Goal: Task Accomplishment & Management: Complete application form

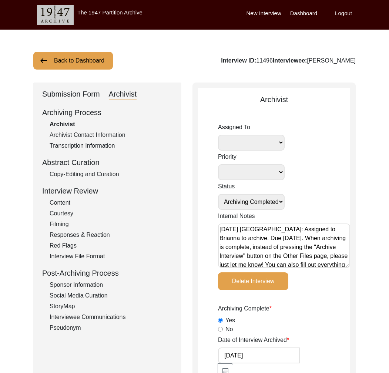
select select "Archiving Completed"
click at [89, 58] on button "Back to Dashboard" at bounding box center [73, 61] width 80 height 18
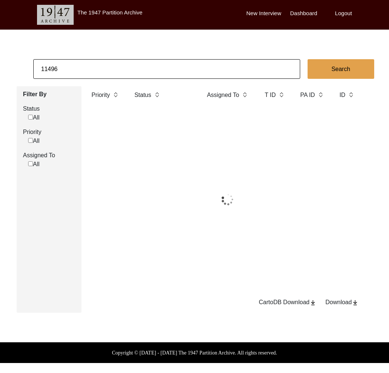
click at [96, 70] on input "11496" at bounding box center [166, 69] width 267 height 20
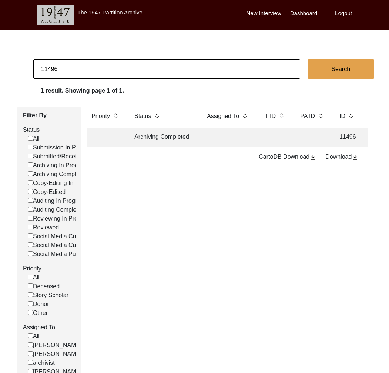
click at [168, 143] on td "Archiving Completed" at bounding box center [163, 137] width 67 height 19
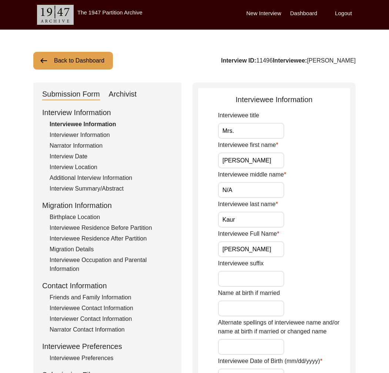
click at [137, 95] on div "Submission Form Archivist" at bounding box center [107, 94] width 130 height 12
click at [128, 92] on div "Archivist" at bounding box center [123, 94] width 28 height 12
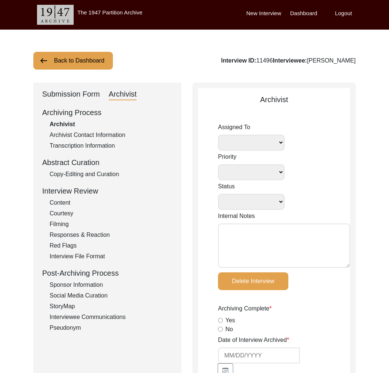
select select
select select "Archiving Completed"
type textarea "July 25, 2025 Victoria: Assigned to Brianna to archive. Due 08/03/2025. When ar…"
radio input "true"
type input "7/28/2025"
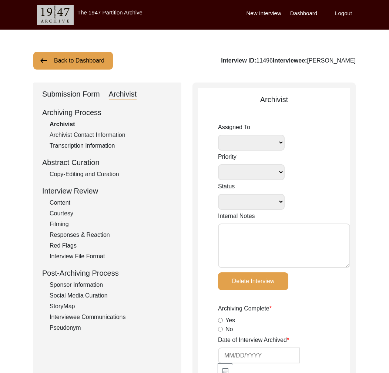
type textarea "July 28, 2025 Brianna: Archived. Meta-data edits below. Deleted extra spaces on…"
radio input "true"
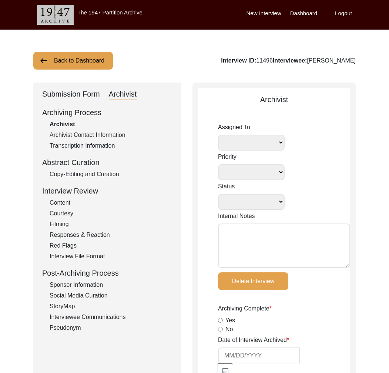
radio input "true"
type input "0:38:12"
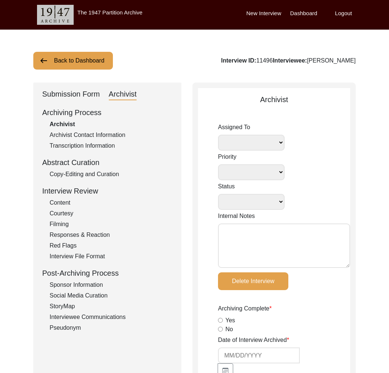
radio input "true"
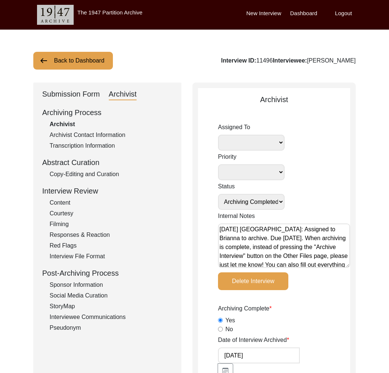
radio input "true"
type input "23"
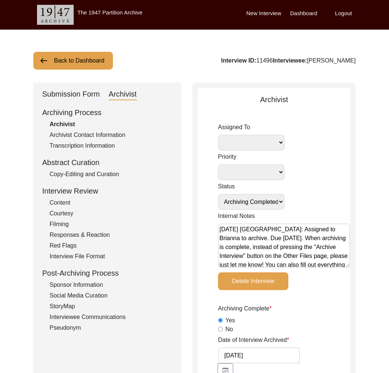
radio input "true"
type textarea "Broll length: 0:31:34. Other narrators present that are not listed."
type input "MOV, mov"
type input "mov, MOV"
type input "6.51 GB"
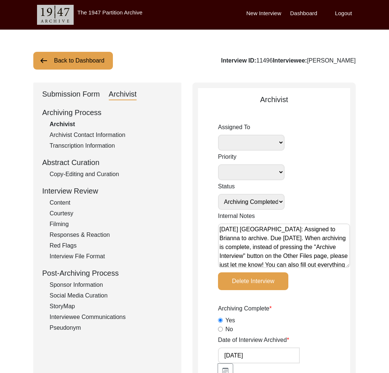
select select
click at [115, 318] on div "Interviewee Communications" at bounding box center [111, 317] width 123 height 9
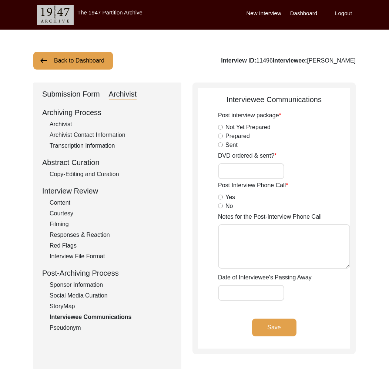
click at [256, 176] on input "DVD ordered & sent?" at bounding box center [251, 171] width 66 height 16
type input "Yes, 23"
drag, startPoint x: 276, startPoint y: 331, endPoint x: 267, endPoint y: 328, distance: 8.8
click at [276, 330] on button "Save" at bounding box center [274, 328] width 44 height 18
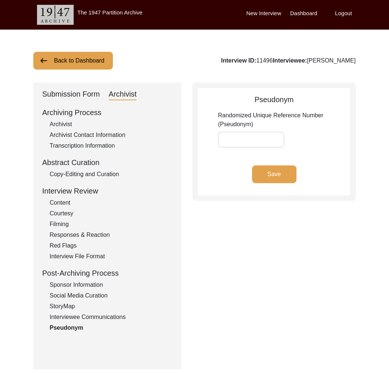
type input "91CA3E"
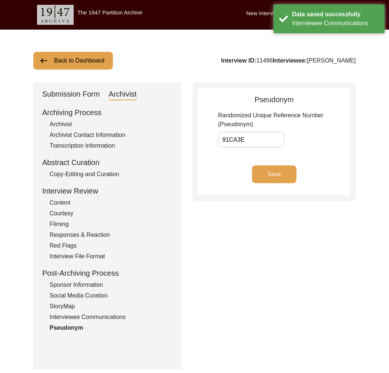
click at [110, 319] on div "Interviewee Communications" at bounding box center [111, 317] width 123 height 9
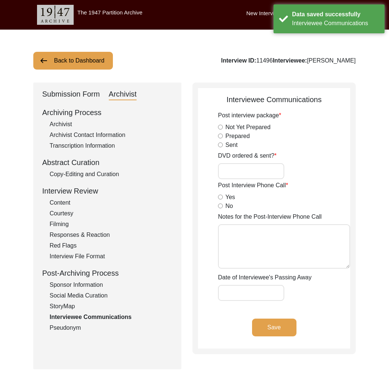
click at [270, 168] on input "DVD ordered & sent?" at bounding box center [251, 171] width 66 height 16
type input "Yes, 23"
click at [271, 325] on button "Save" at bounding box center [274, 328] width 44 height 18
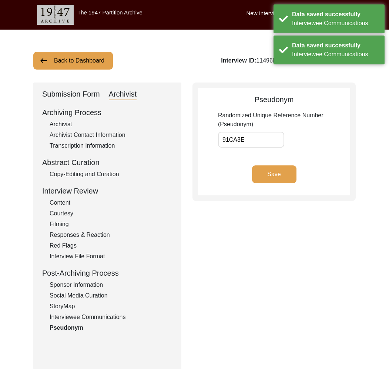
click at [117, 318] on div "Interviewee Communications" at bounding box center [111, 317] width 123 height 9
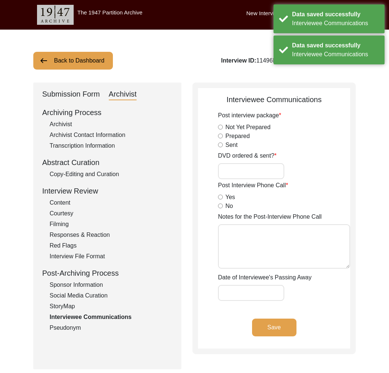
type input "Yes, 23"
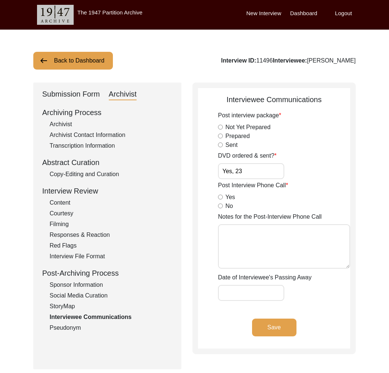
click at [87, 69] on button "Back to Dashboard" at bounding box center [73, 61] width 80 height 18
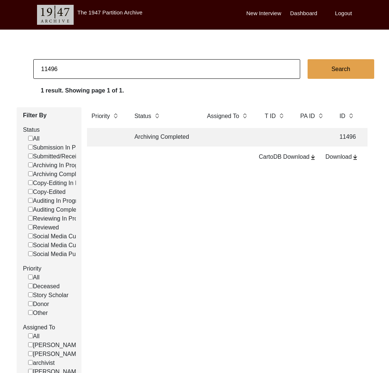
drag, startPoint x: 54, startPoint y: 70, endPoint x: 74, endPoint y: 70, distance: 19.3
click at [74, 70] on input "11496" at bounding box center [166, 69] width 267 height 20
type input "11494"
checkbox input "false"
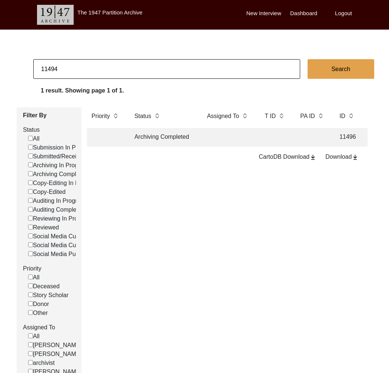
checkbox input "false"
click at [168, 141] on td "Archiving Completed" at bounding box center [163, 137] width 67 height 19
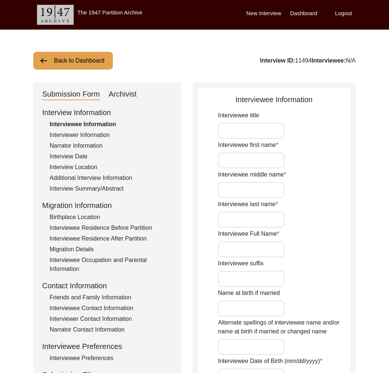
type input "Mrs."
type input "Pushpa"
type input "."
type input "Bhatia"
type input "Pushpa Bhatia"
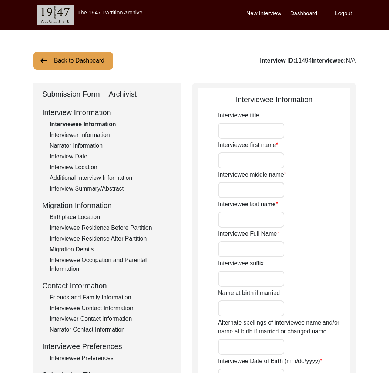
type input "1939"
type input "85"
type input "[DEMOGRAPHIC_DATA]"
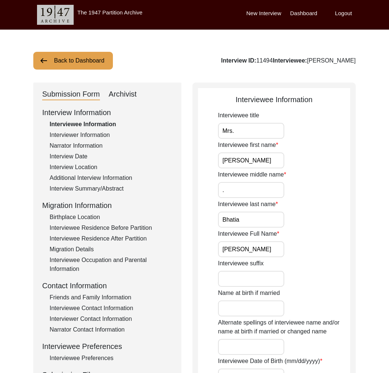
click at [127, 94] on div "Archivist" at bounding box center [123, 94] width 28 height 12
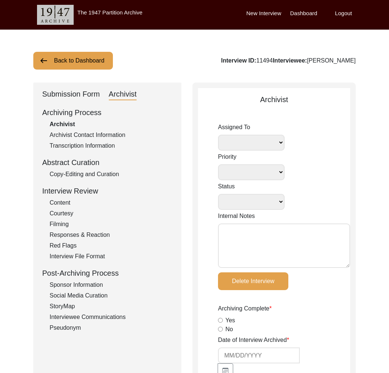
select select
select select "Archiving Completed"
type textarea "July 7, 2025 Victoria: Assigned to Brianna to archive. Due 07/13/2025. When arc…"
radio input "true"
type input "7/8/2025"
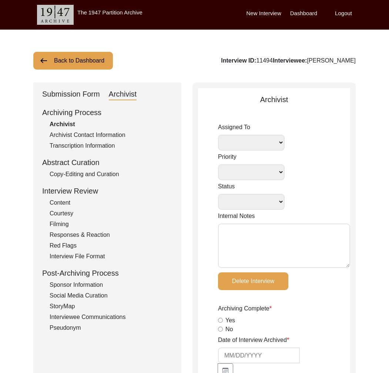
type textarea "July 8, 2025 Brianna: Archived. Changes below. Interviewee Title: Added a perio…"
radio input "true"
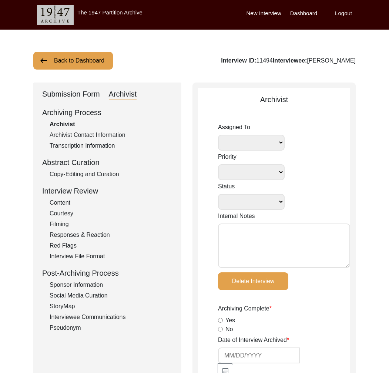
radio input "true"
type input "0:27:12"
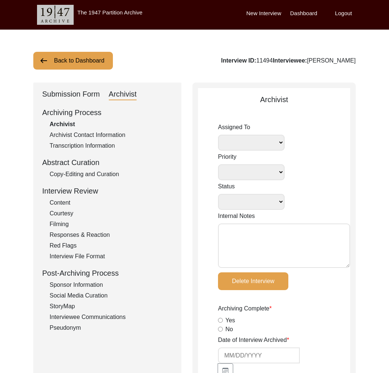
radio input "true"
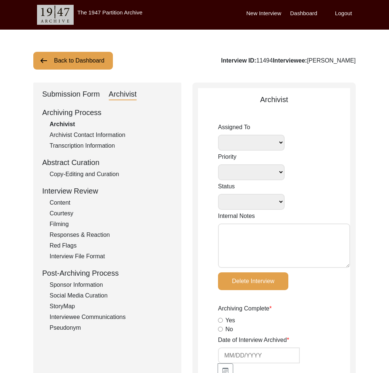
type input "23"
radio input "true"
type textarea "Broll length: 0:00:04"
type input "MOV"
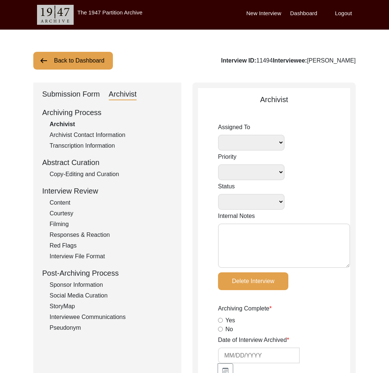
type input "2.52 GB"
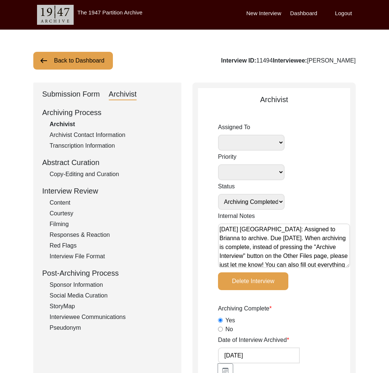
select select
drag, startPoint x: 109, startPoint y: 175, endPoint x: 151, endPoint y: 170, distance: 42.6
click at [109, 175] on div "Copy-Editing and Curation" at bounding box center [111, 174] width 123 height 9
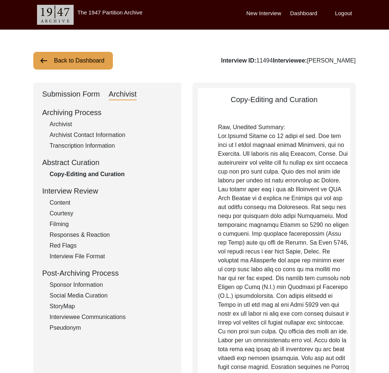
click at [100, 317] on div "Interviewee Communications" at bounding box center [111, 317] width 123 height 9
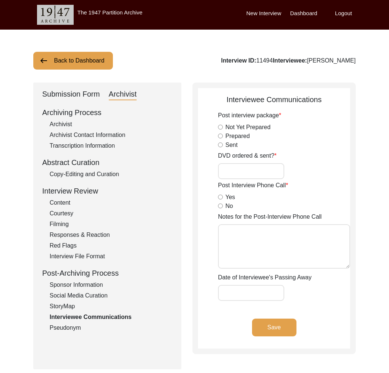
click at [248, 175] on input "DVD ordered & sent?" at bounding box center [251, 171] width 66 height 16
type input "Yes, 23"
click at [282, 329] on button "Save" at bounding box center [274, 328] width 44 height 18
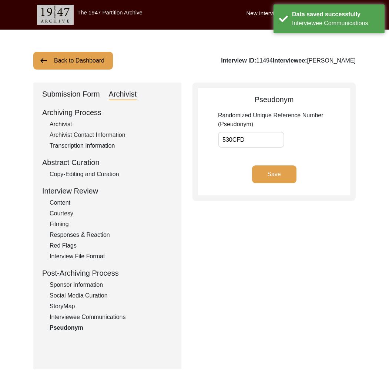
click at [97, 318] on div "Interviewee Communications" at bounding box center [111, 317] width 123 height 9
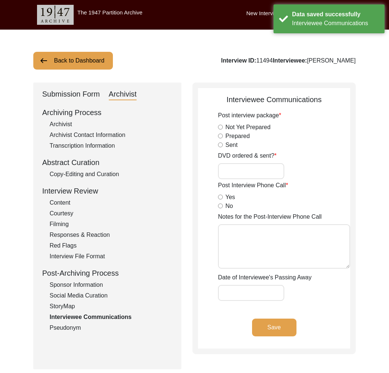
click at [249, 174] on input "DVD ordered & sent?" at bounding box center [251, 171] width 66 height 16
type input "Yes, 23"
click at [256, 333] on button "Save" at bounding box center [274, 328] width 44 height 18
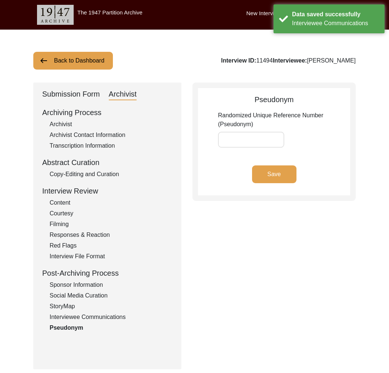
type input "530CFD"
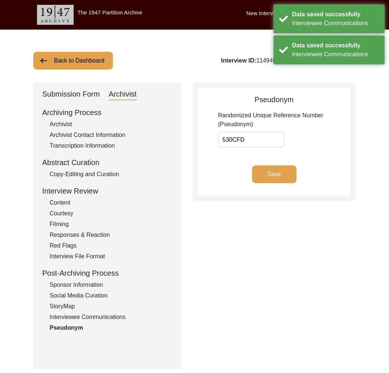
click at [89, 320] on div "Interviewee Communications" at bounding box center [111, 317] width 123 height 9
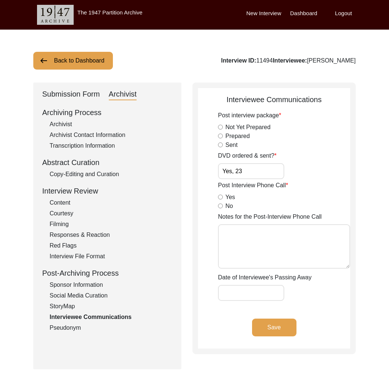
click at [80, 66] on button "Back to Dashboard" at bounding box center [73, 61] width 80 height 18
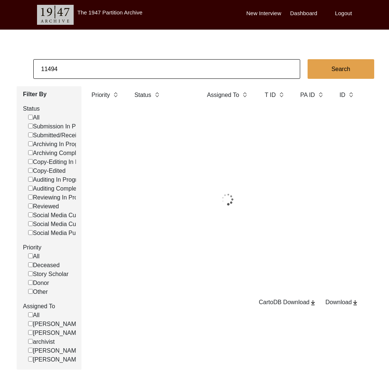
drag, startPoint x: 54, startPoint y: 68, endPoint x: 74, endPoint y: 70, distance: 20.4
click at [73, 70] on input "11494" at bounding box center [166, 69] width 267 height 20
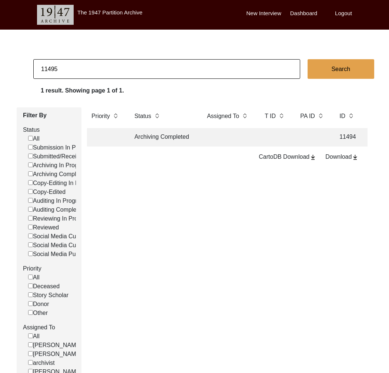
type input "11495"
checkbox input "false"
click at [168, 136] on td "Archiving Completed" at bounding box center [163, 137] width 67 height 19
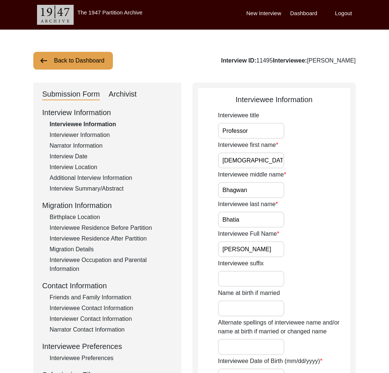
click at [123, 91] on div "Archivist" at bounding box center [123, 94] width 28 height 12
select select "Archiving Completed"
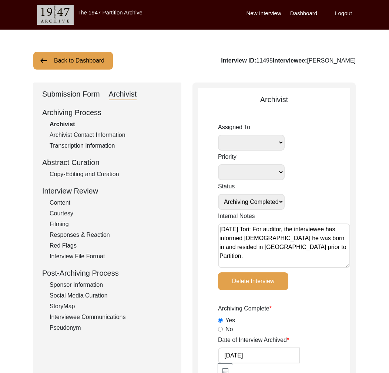
click at [116, 318] on div "Interviewee Communications" at bounding box center [111, 317] width 123 height 9
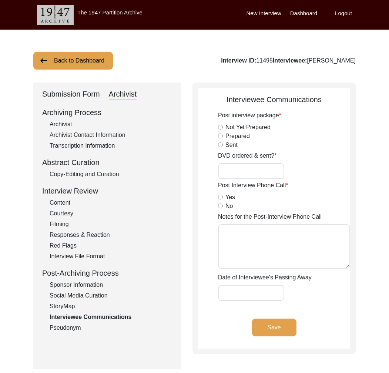
click at [248, 164] on input "DVD ordered & sent?" at bounding box center [251, 171] width 66 height 16
type input "Yes, 23"
click at [271, 330] on button "Save" at bounding box center [274, 328] width 44 height 18
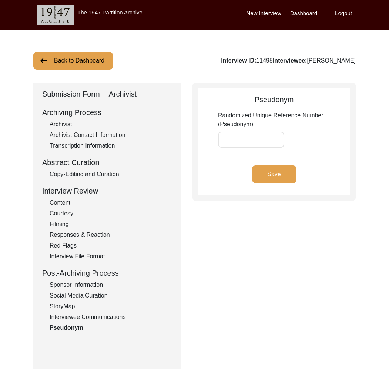
type input "ABF3FD"
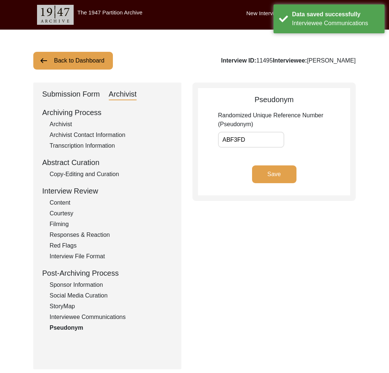
click at [115, 315] on div "Interviewee Communications" at bounding box center [111, 317] width 123 height 9
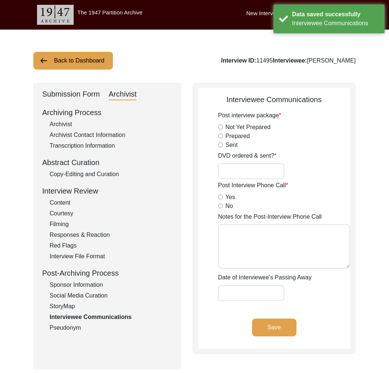
click at [257, 167] on input "DVD ordered & sent?" at bounding box center [251, 171] width 66 height 16
type input "Yes, 23"
drag, startPoint x: 275, startPoint y: 331, endPoint x: 249, endPoint y: 330, distance: 26.3
click at [275, 331] on button "Save" at bounding box center [274, 328] width 44 height 18
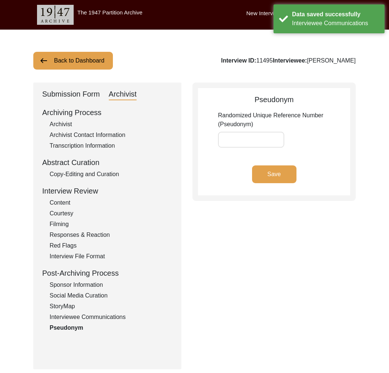
type input "ABF3FD"
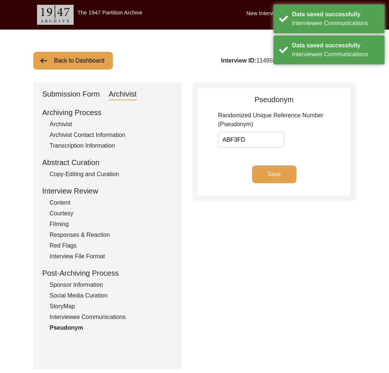
click at [110, 317] on div "Interviewee Communications" at bounding box center [111, 317] width 123 height 9
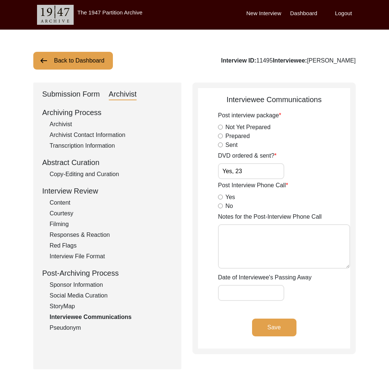
click at [69, 63] on button "Back to Dashboard" at bounding box center [73, 61] width 80 height 18
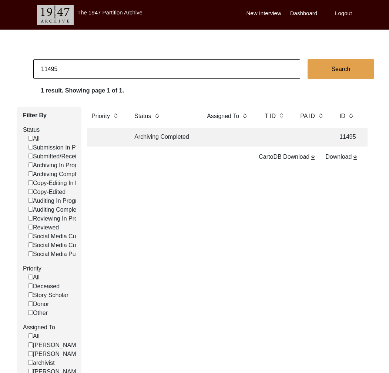
drag, startPoint x: 52, startPoint y: 69, endPoint x: 75, endPoint y: 70, distance: 22.6
click at [73, 70] on input "11495" at bounding box center [166, 69] width 267 height 20
type input "11482"
checkbox input "false"
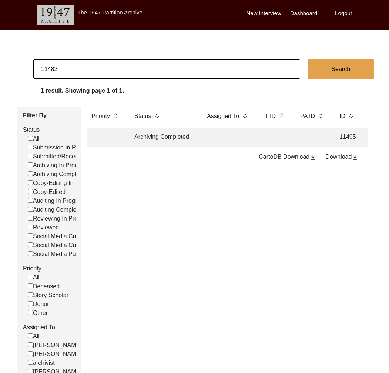
checkbox input "false"
click at [193, 140] on td "Archiving Completed" at bounding box center [163, 137] width 67 height 19
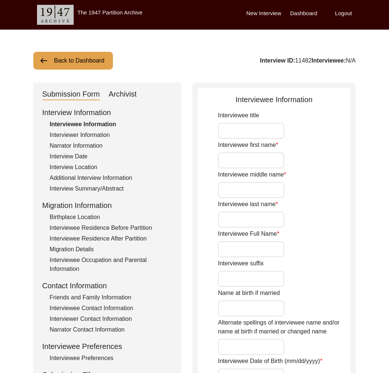
type input "Mr."
type input "Yenugu"
type input "Krishnamurthy"
type input "Yenugu Krishnamurthy"
type input "07/26/1940"
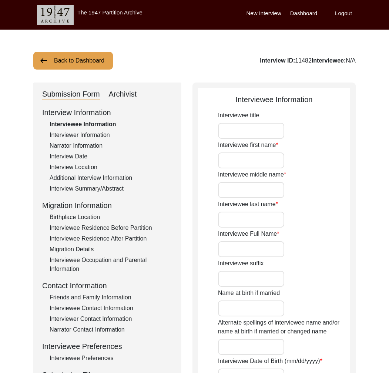
type input "85"
type input "[DEMOGRAPHIC_DATA]"
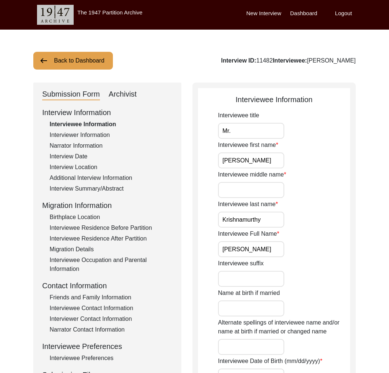
click at [127, 95] on div "Archivist" at bounding box center [123, 94] width 28 height 12
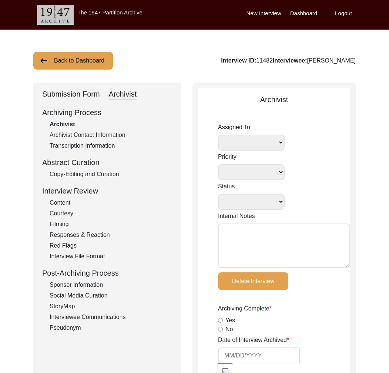
select select
select select "Archiving Completed"
type textarea "June 13, 2025 Victoria: Assigned to Lilly to archive. 04/25/2025 Victoria: Inte…"
radio input "true"
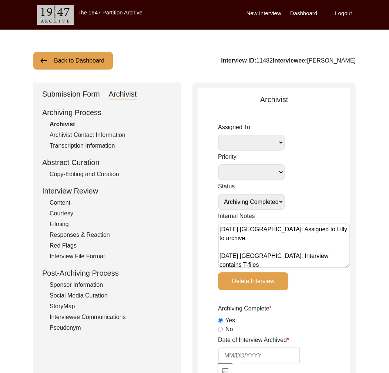
type input "6/27/2025"
type textarea "[Archiving] on June 27, 2025 by Lilly Quijano Interviewee Information • changed…"
radio input "true"
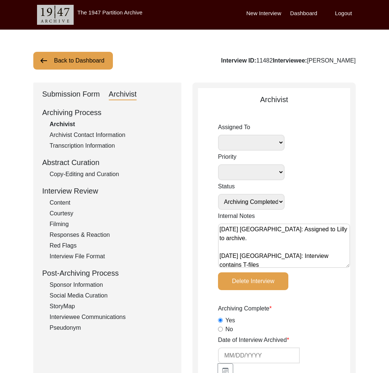
radio input "true"
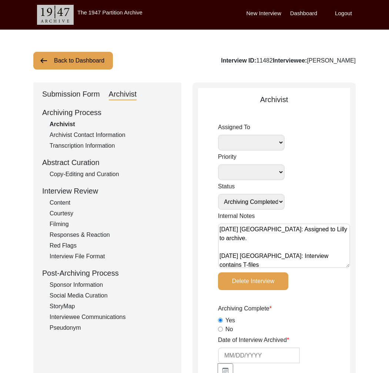
type input "2:29:05"
radio input "true"
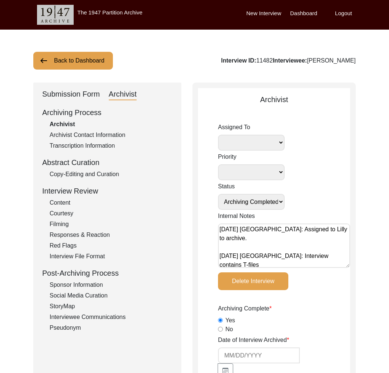
radio input "true"
type input "23"
radio input "true"
type textarea "B-roll length: 1:03:30"
type input "MP4"
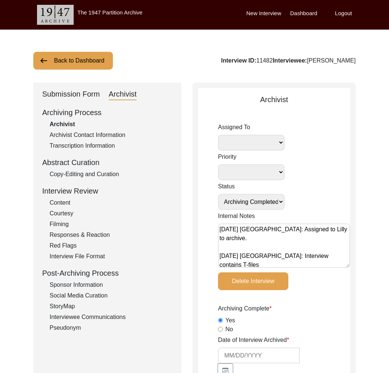
type input "MP4"
type input "56.82 GB"
select select
click at [111, 316] on div "Interviewee Communications" at bounding box center [111, 317] width 123 height 9
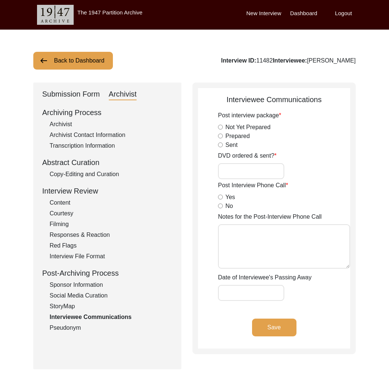
click at [258, 169] on input "DVD ordered & sent?" at bounding box center [251, 171] width 66 height 16
type input "Yes, 23"
click at [272, 321] on button "Save" at bounding box center [274, 328] width 44 height 18
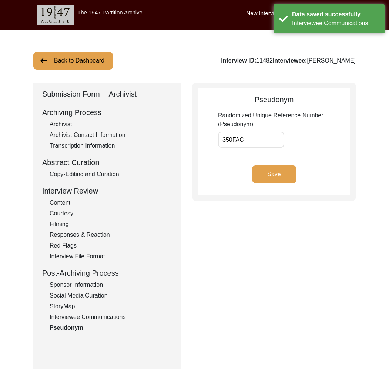
click at [106, 318] on div "Interviewee Communications" at bounding box center [111, 317] width 123 height 9
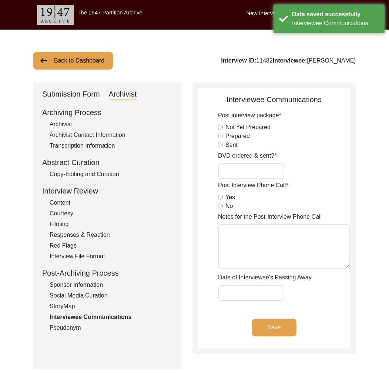
click at [252, 174] on input "DVD ordered & sent?" at bounding box center [251, 171] width 66 height 16
type input "Yes, 23"
click at [288, 334] on button "Save" at bounding box center [274, 328] width 44 height 18
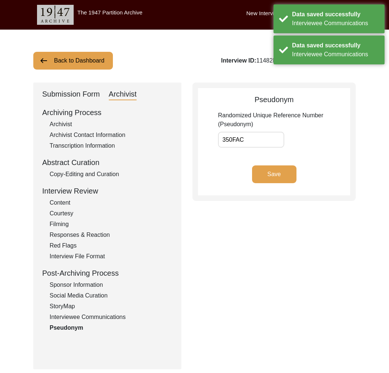
click at [118, 320] on div "Interviewee Communications" at bounding box center [111, 317] width 123 height 9
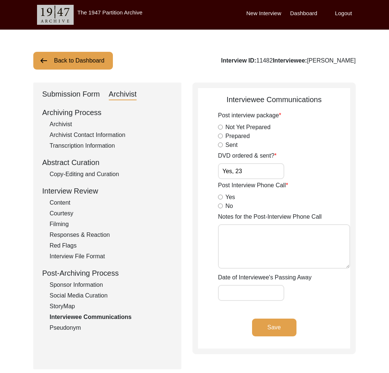
drag, startPoint x: 112, startPoint y: 57, endPoint x: 106, endPoint y: 58, distance: 6.0
click at [112, 57] on button "Back to Dashboard" at bounding box center [73, 61] width 80 height 18
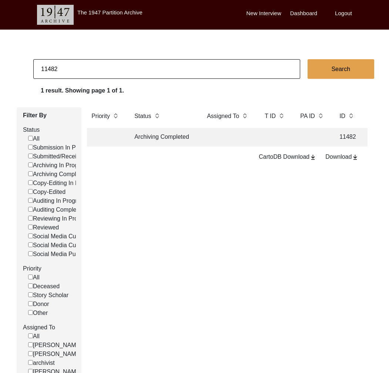
click at [49, 67] on input "11482" at bounding box center [166, 69] width 267 height 20
drag, startPoint x: 48, startPoint y: 68, endPoint x: 77, endPoint y: 65, distance: 29.0
click at [76, 66] on input "11482" at bounding box center [166, 69] width 267 height 20
click at [49, 68] on input "11482" at bounding box center [166, 69] width 267 height 20
drag, startPoint x: 48, startPoint y: 68, endPoint x: 82, endPoint y: 69, distance: 34.4
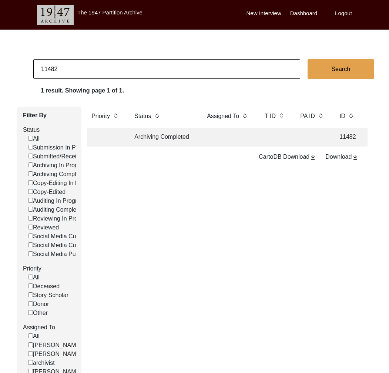
click at [82, 69] on input "11482" at bounding box center [166, 69] width 267 height 20
type input "11503"
checkbox input "false"
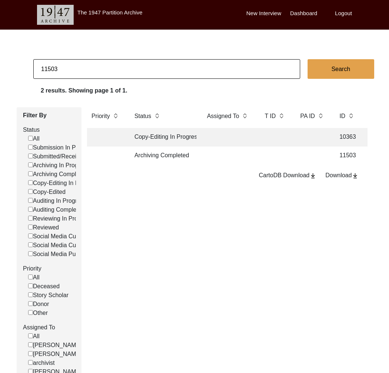
click at [151, 156] on td "Archiving Completed" at bounding box center [163, 156] width 67 height 19
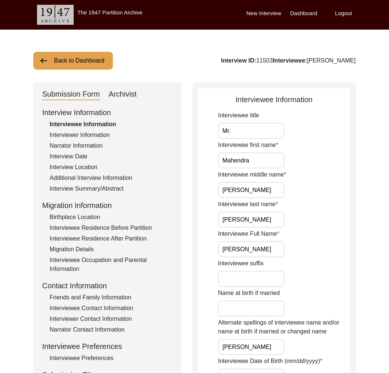
click at [118, 92] on div "Archivist" at bounding box center [123, 94] width 28 height 12
select select "Archiving Completed"
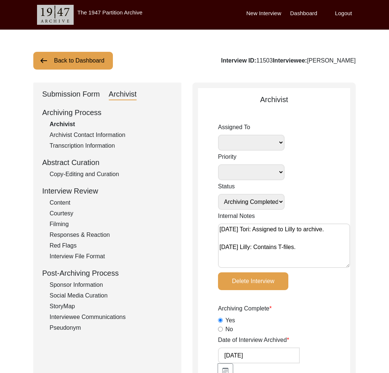
click at [102, 320] on div "Interviewee Communications" at bounding box center [111, 317] width 123 height 9
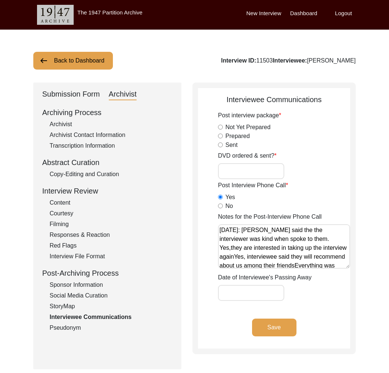
click at [240, 174] on input "DVD ordered & sent?" at bounding box center [251, 171] width 66 height 16
type input "Yes, 23"
drag, startPoint x: 277, startPoint y: 330, endPoint x: 269, endPoint y: 330, distance: 8.1
click at [277, 331] on button "Save" at bounding box center [274, 328] width 44 height 18
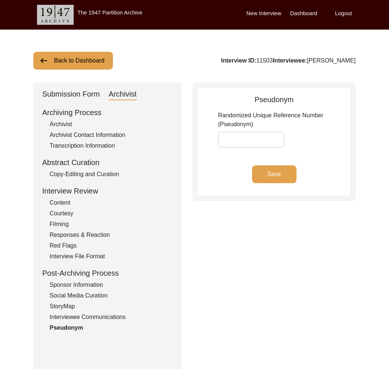
type input "61DC2F"
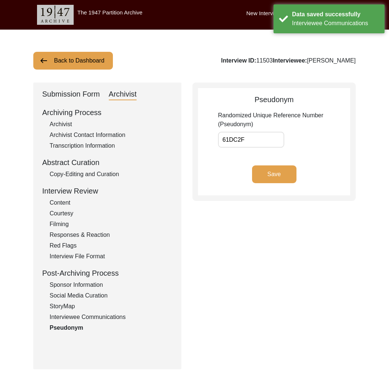
click at [115, 311] on div "StoryMap" at bounding box center [111, 306] width 123 height 9
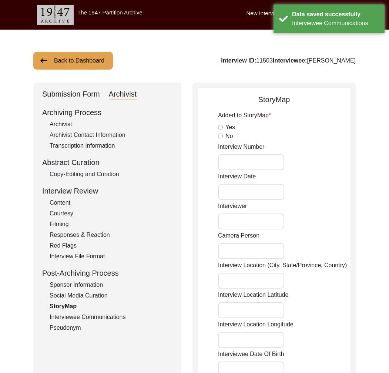
click at [116, 315] on div "Interviewee Communications" at bounding box center [111, 317] width 123 height 9
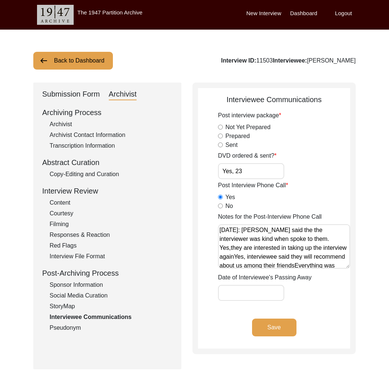
drag, startPoint x: 70, startPoint y: 306, endPoint x: 78, endPoint y: 312, distance: 10.0
click at [71, 306] on div "StoryMap" at bounding box center [111, 306] width 123 height 9
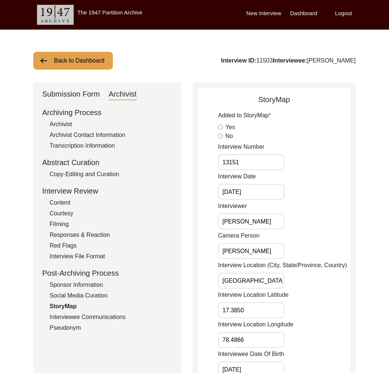
click at [87, 314] on div "Interviewee Communications" at bounding box center [111, 317] width 123 height 9
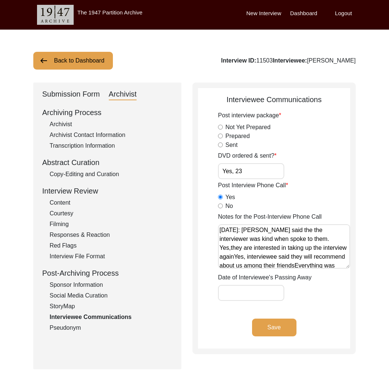
click at [68, 64] on button "Back to Dashboard" at bounding box center [73, 61] width 80 height 18
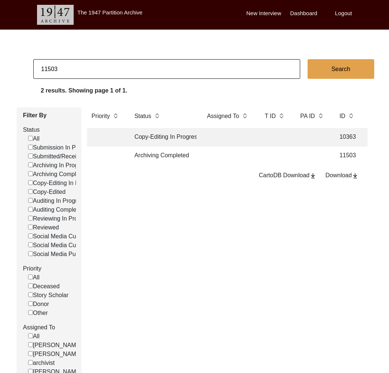
drag, startPoint x: 48, startPoint y: 71, endPoint x: 80, endPoint y: 71, distance: 32.2
click at [80, 71] on input "11503" at bounding box center [166, 69] width 267 height 20
type input "11484"
checkbox input "false"
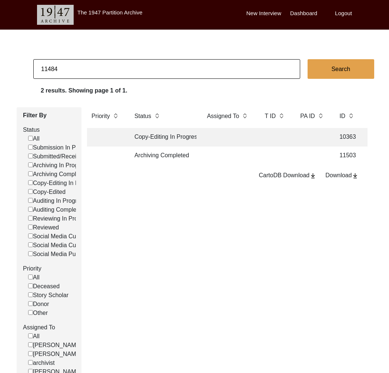
checkbox input "false"
click at [140, 156] on td "Archiving Completed" at bounding box center [163, 156] width 67 height 19
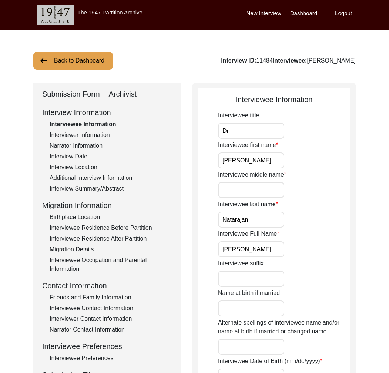
click at [127, 96] on div "Archivist" at bounding box center [123, 94] width 28 height 12
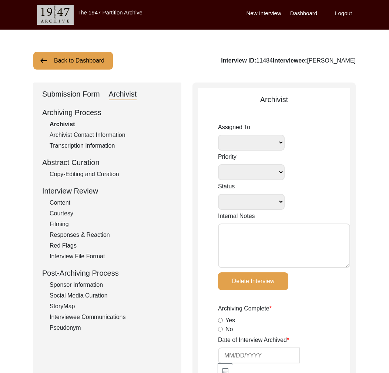
select select
select select "Archiving Completed"
type textarea "June 20, 2025 Victoria: Assigned to Alexis to archive. Due June 27, 2025. There…"
radio input "true"
type input "7/2/2025"
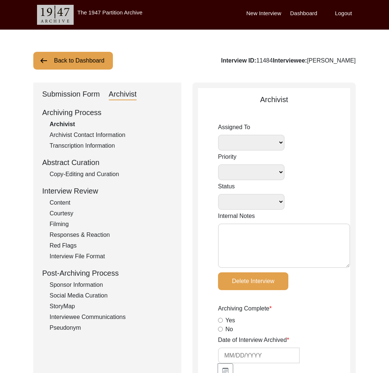
type textarea "[PA13074 & Rajagopalan Natarajan] - Alexis Archivist Notes July 2, 2025 [Interv…"
type input "-"
radio input "true"
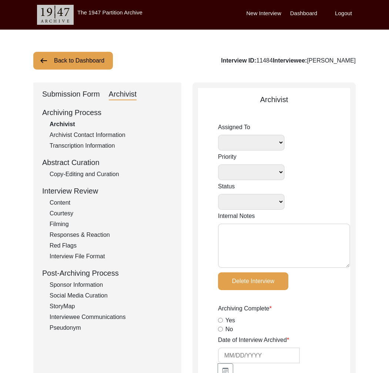
radio input "true"
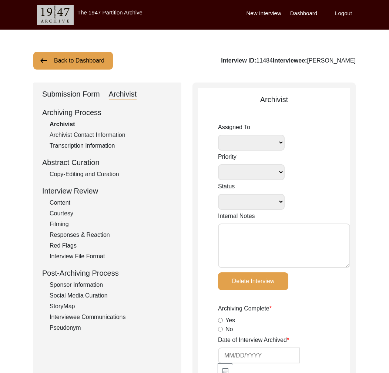
type input "1:48:38"
radio input "true"
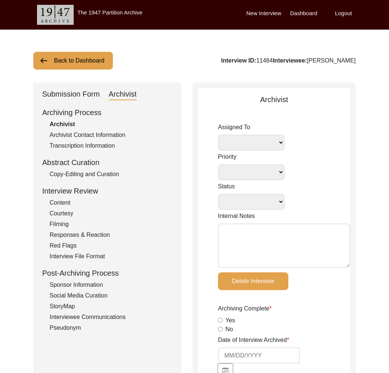
radio input "true"
type input "23"
radio input "true"
type textarea "b-roll: 0:05:50 is continued interview conversation"
type input "MOV"
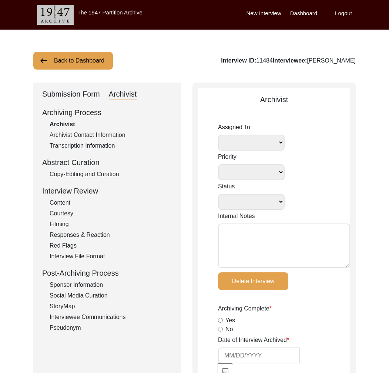
type input "MOV"
type input "11.84 GB"
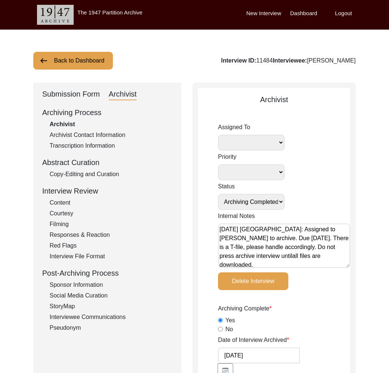
select select
click at [118, 318] on div "Interviewee Communications" at bounding box center [111, 317] width 123 height 9
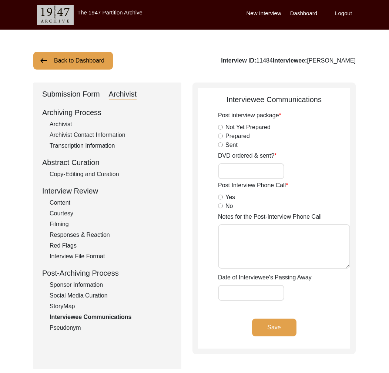
click at [260, 168] on input "DVD ordered & sent?" at bounding box center [251, 171] width 66 height 16
type input "Yes, 23"
click at [287, 323] on button "Save" at bounding box center [274, 328] width 44 height 18
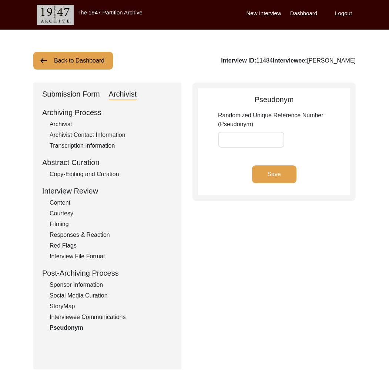
type input "655F73"
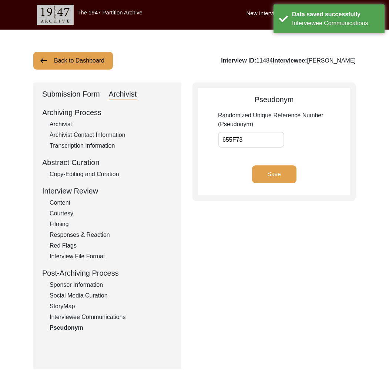
click at [117, 317] on div "Interviewee Communications" at bounding box center [111, 317] width 123 height 9
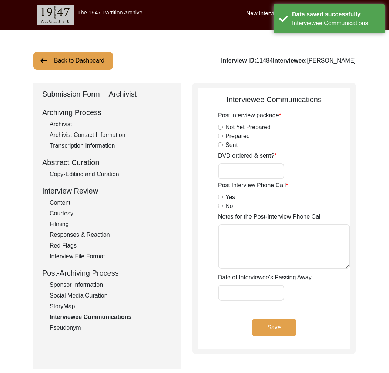
click at [266, 170] on input "DVD ordered & sent?" at bounding box center [251, 171] width 66 height 16
type input "Yes, 23"
click at [272, 324] on button "Save" at bounding box center [274, 328] width 44 height 18
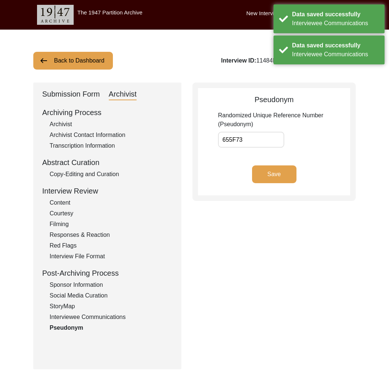
click at [86, 318] on div "Interviewee Communications" at bounding box center [111, 317] width 123 height 9
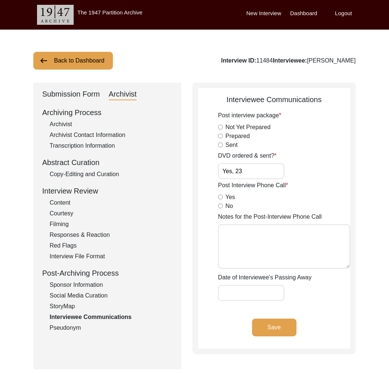
click at [91, 64] on button "Back to Dashboard" at bounding box center [73, 61] width 80 height 18
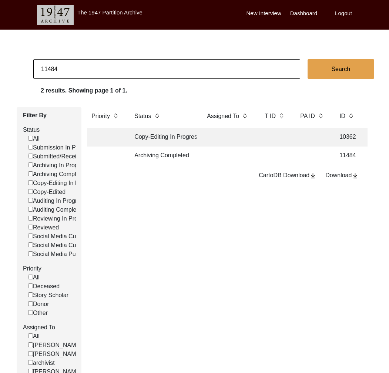
drag, startPoint x: 54, startPoint y: 70, endPoint x: 73, endPoint y: 72, distance: 19.0
click at [73, 72] on input "11484" at bounding box center [166, 69] width 267 height 20
type input "11486"
checkbox input "false"
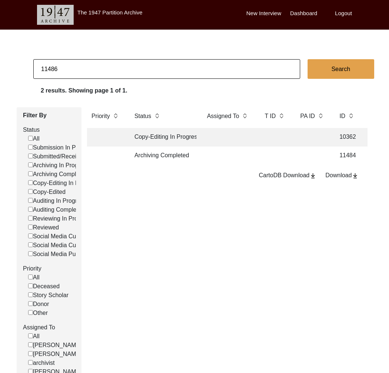
checkbox input "false"
click at [140, 160] on td "Archiving Completed" at bounding box center [163, 156] width 67 height 19
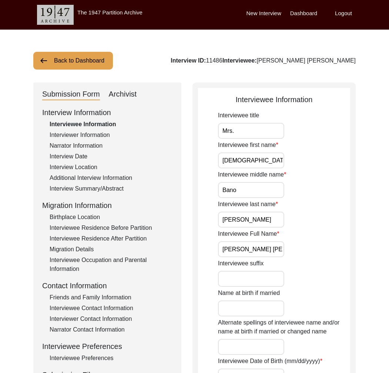
drag, startPoint x: 124, startPoint y: 97, endPoint x: 127, endPoint y: 104, distance: 7.1
click at [124, 97] on div "Archivist" at bounding box center [123, 94] width 28 height 12
select select "Archiving Completed"
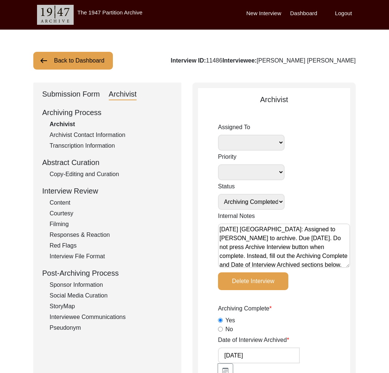
click at [106, 316] on div "Interviewee Communications" at bounding box center [111, 317] width 123 height 9
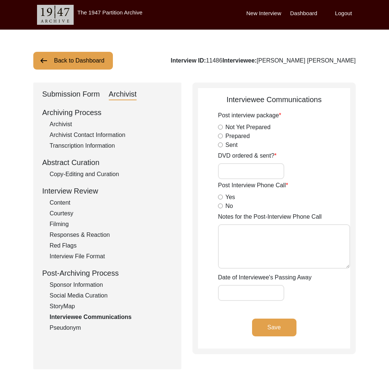
click at [264, 170] on input "DVD ordered & sent?" at bounding box center [251, 171] width 66 height 16
type input "Yes, 23"
drag, startPoint x: 270, startPoint y: 323, endPoint x: 182, endPoint y: 309, distance: 89.1
click at [270, 323] on button "Save" at bounding box center [274, 328] width 44 height 18
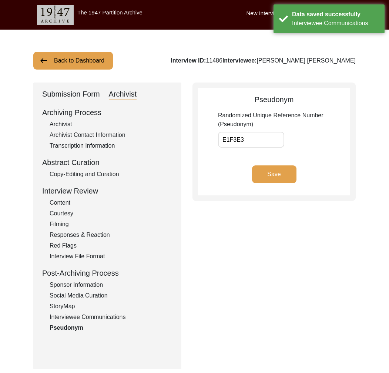
click at [79, 319] on div "Interviewee Communications" at bounding box center [111, 317] width 123 height 9
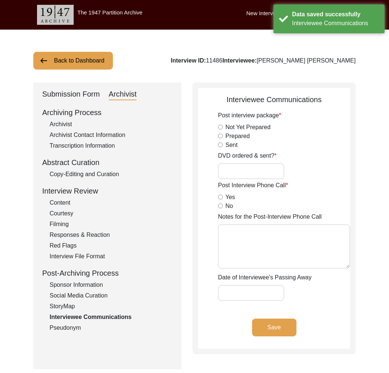
click at [247, 178] on input "DVD ordered & sent?" at bounding box center [251, 171] width 66 height 16
type input "Yes, 23"
click at [277, 334] on button "Save" at bounding box center [274, 328] width 44 height 18
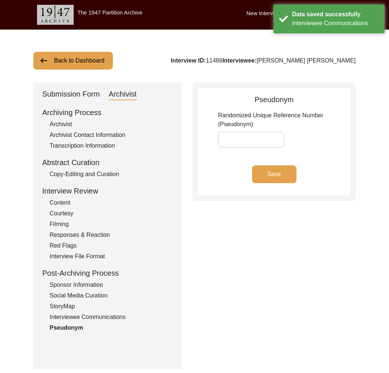
type input "E1F3E3"
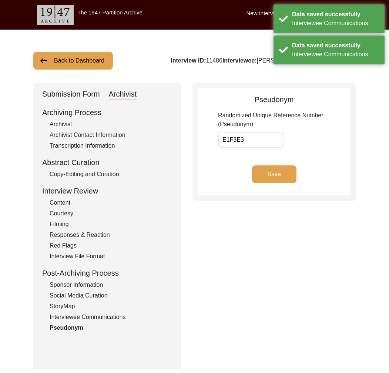
click at [125, 322] on div "Archiving Process Archivist Archivist Contact Information Transcription Informa…" at bounding box center [107, 219] width 130 height 225
click at [113, 320] on div "Interviewee Communications" at bounding box center [111, 317] width 123 height 9
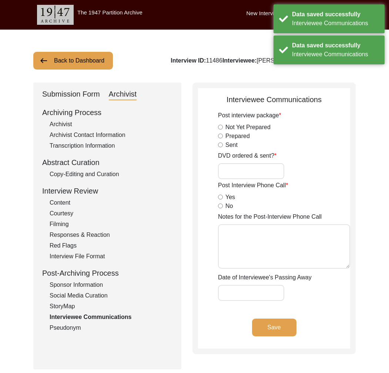
type input "Yes, 23"
click at [67, 66] on button "Back to Dashboard" at bounding box center [73, 61] width 80 height 18
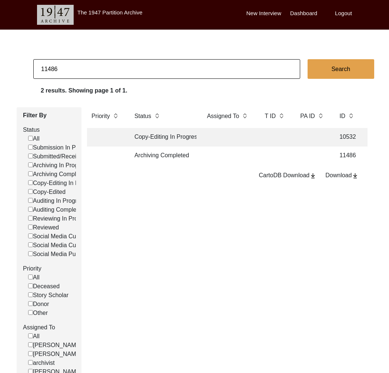
click at [75, 68] on input "11486" at bounding box center [166, 69] width 267 height 20
type input "11031"
checkbox input "false"
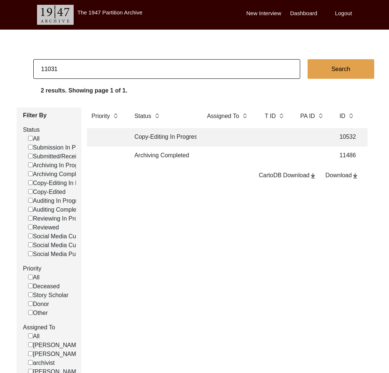
checkbox input "false"
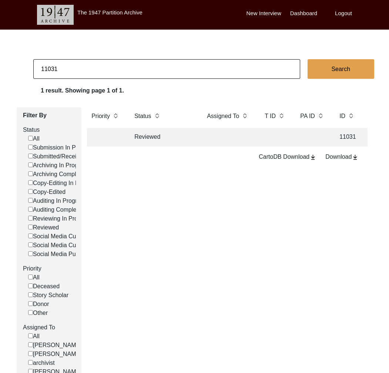
click at [157, 139] on td "Reviewed" at bounding box center [163, 137] width 67 height 19
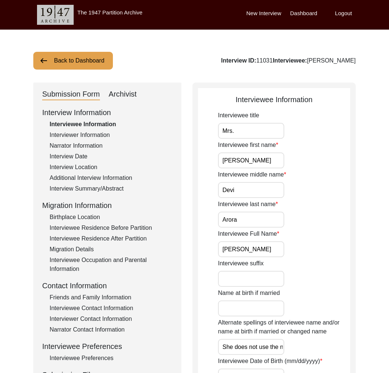
click at [126, 88] on div "Archivist" at bounding box center [123, 94] width 28 height 12
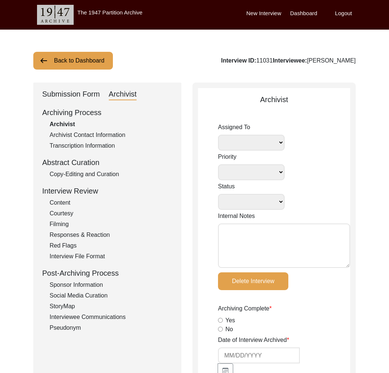
select select
select select "Reviewed"
type textarea "April 16, 2024 Guneeta: To Emily for archiving. August 23, 2024 Lesya: Assigned…"
radio input "true"
type input "4/19/2024"
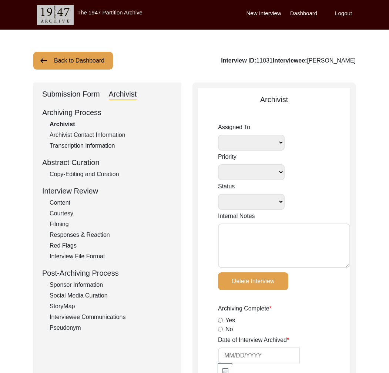
type textarea "August 28, 2024 Elijah: Removed the space at the end of ‘Interviewee title’ und…"
radio input "true"
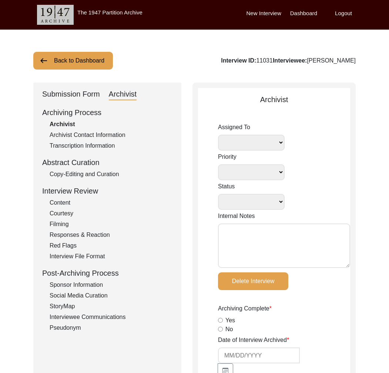
radio input "true"
type input ".mp4"
type input ".mp4, .mov"
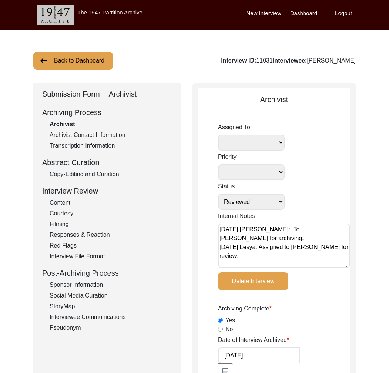
select select
click at [107, 321] on div "Interviewee Communications" at bounding box center [111, 317] width 123 height 9
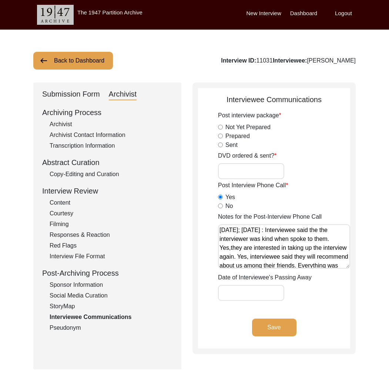
click at [246, 171] on input "DVD ordered & sent?" at bounding box center [251, 171] width 66 height 16
type input "Yes, 23"
drag, startPoint x: 269, startPoint y: 321, endPoint x: 195, endPoint y: 321, distance: 73.7
click at [269, 321] on button "Save" at bounding box center [274, 328] width 44 height 18
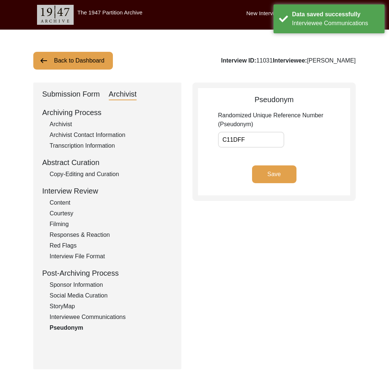
click at [120, 315] on div "Interviewee Communications" at bounding box center [111, 317] width 123 height 9
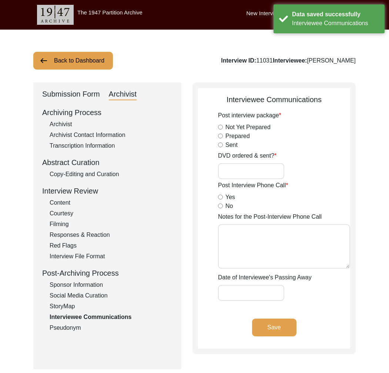
type input "Yes, 23"
radio input "true"
type textarea "05/21/2025; 05/24/2025 : Interviewee said the the interviewer was kind when spo…"
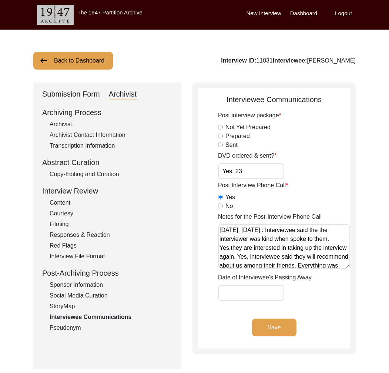
click at [82, 61] on button "Back to Dashboard" at bounding box center [73, 61] width 80 height 18
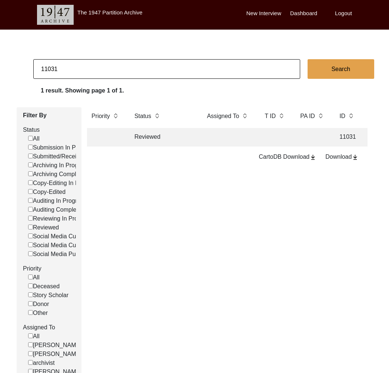
drag, startPoint x: 48, startPoint y: 70, endPoint x: 87, endPoint y: 73, distance: 38.6
click at [87, 73] on input "11031" at bounding box center [166, 69] width 267 height 20
type input "11480"
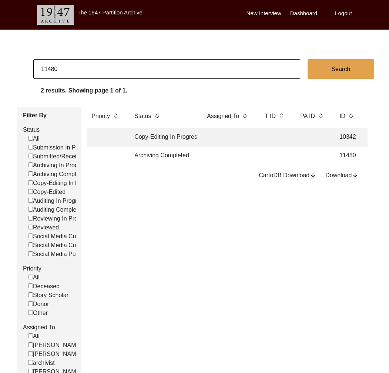
click at [157, 152] on td "Archiving Completed" at bounding box center [163, 156] width 67 height 19
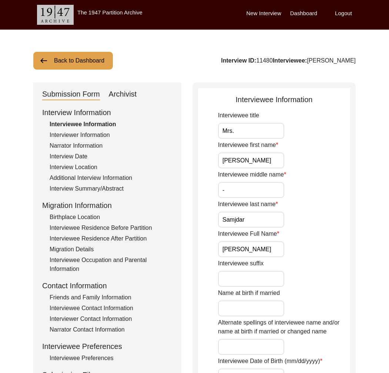
click at [127, 92] on div "Archivist" at bounding box center [123, 94] width 28 height 12
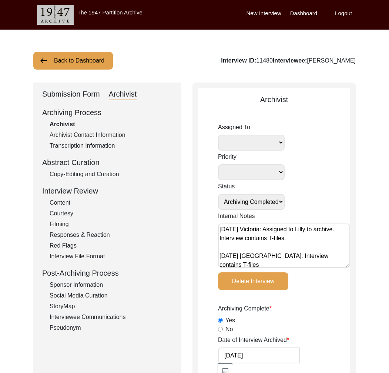
click at [105, 316] on div "Interviewee Communications" at bounding box center [111, 317] width 123 height 9
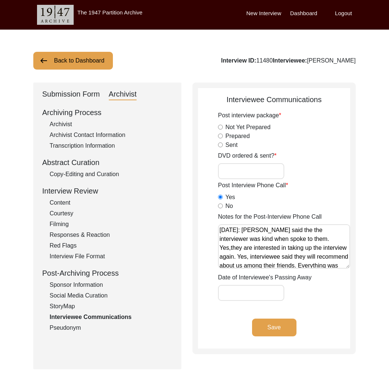
click at [253, 171] on input "DVD ordered & sent?" at bounding box center [251, 171] width 66 height 16
drag, startPoint x: 274, startPoint y: 329, endPoint x: 258, endPoint y: 330, distance: 16.7
click at [274, 329] on button "Save" at bounding box center [274, 328] width 44 height 18
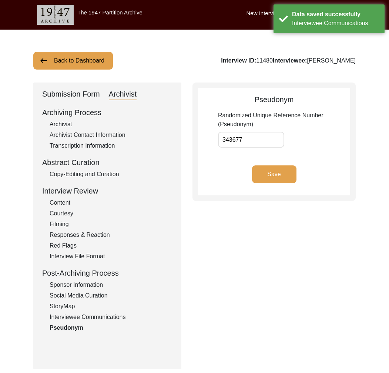
click at [108, 320] on div "Interviewee Communications" at bounding box center [111, 317] width 123 height 9
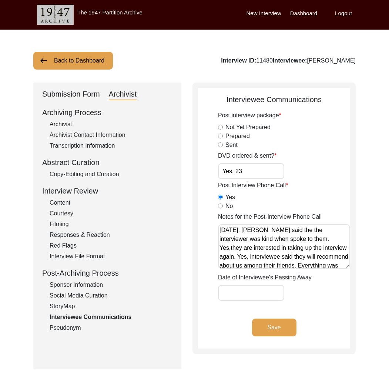
click at [73, 63] on button "Back to Dashboard" at bounding box center [73, 61] width 80 height 18
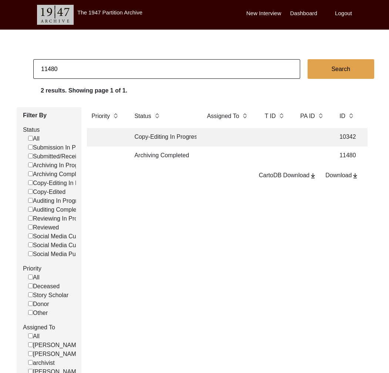
drag, startPoint x: 53, startPoint y: 71, endPoint x: 97, endPoint y: 74, distance: 43.4
click at [97, 74] on input "11480" at bounding box center [166, 69] width 267 height 20
click at [166, 156] on td "Archiving Completed" at bounding box center [163, 156] width 67 height 19
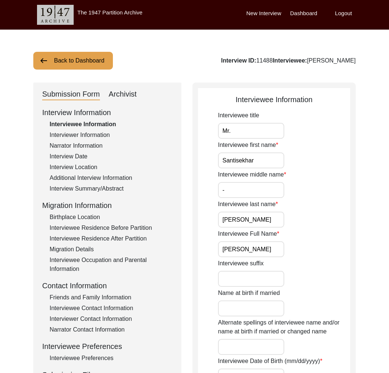
click at [117, 95] on div "Archivist" at bounding box center [123, 94] width 28 height 12
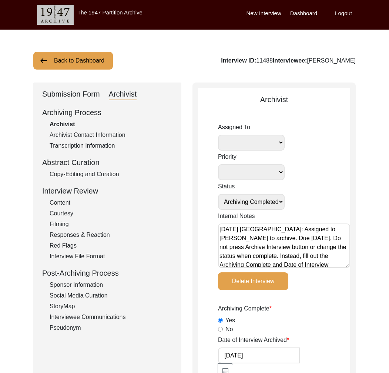
scroll to position [0, 0]
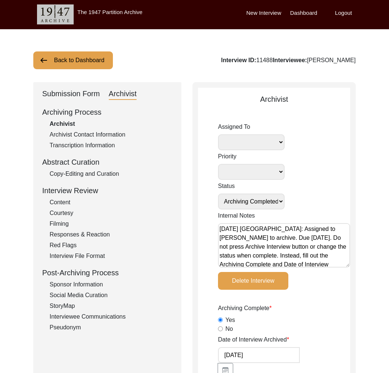
click at [121, 317] on div "Interviewee Communications" at bounding box center [111, 316] width 123 height 9
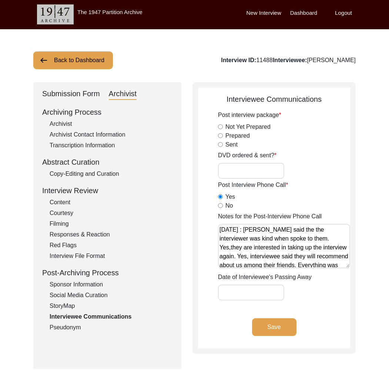
click at [260, 171] on input "DVD ordered & sent?" at bounding box center [251, 171] width 66 height 16
drag, startPoint x: 266, startPoint y: 329, endPoint x: 158, endPoint y: 324, distance: 108.3
click at [264, 329] on button "Save" at bounding box center [274, 327] width 44 height 18
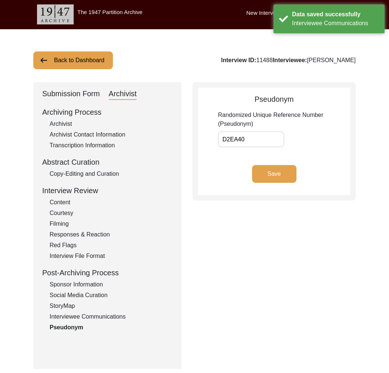
click at [96, 316] on div "Interviewee Communications" at bounding box center [111, 316] width 123 height 9
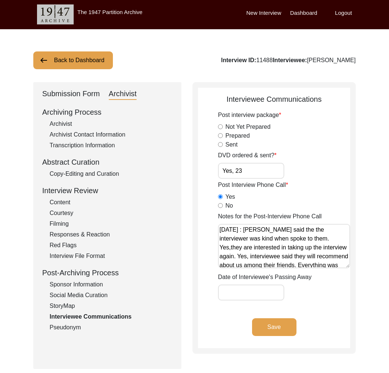
click at [68, 60] on button "Back to Dashboard" at bounding box center [73, 60] width 80 height 18
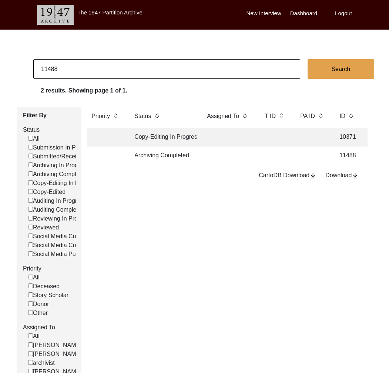
drag, startPoint x: 54, startPoint y: 69, endPoint x: 62, endPoint y: 70, distance: 7.8
click at [62, 70] on input "11488" at bounding box center [166, 69] width 267 height 20
click at [163, 154] on td "Archiving Completed" at bounding box center [163, 156] width 67 height 19
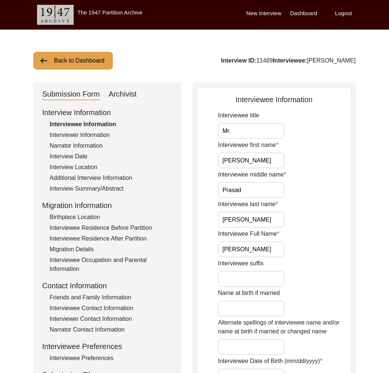
click at [128, 92] on div "Archivist" at bounding box center [123, 94] width 28 height 12
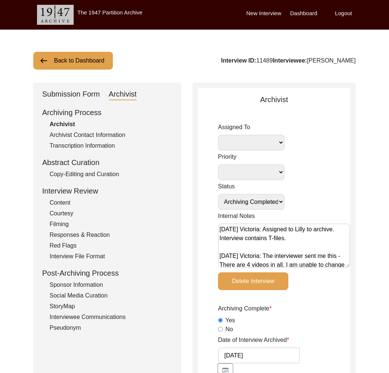
click at [111, 317] on div "Interviewee Communications" at bounding box center [111, 317] width 123 height 9
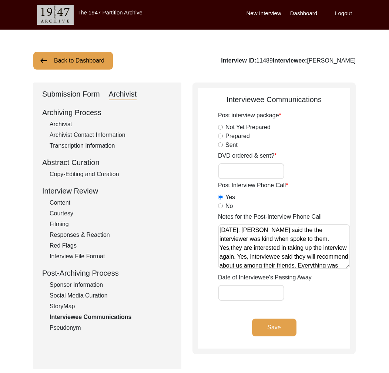
click at [262, 180] on div "Post interview package Not Yet Prepared Prepared Sent DVD ordered & sent? Post …" at bounding box center [284, 206] width 132 height 190
click at [259, 174] on input "DVD ordered & sent?" at bounding box center [251, 171] width 66 height 16
click at [271, 322] on button "Save" at bounding box center [274, 328] width 44 height 18
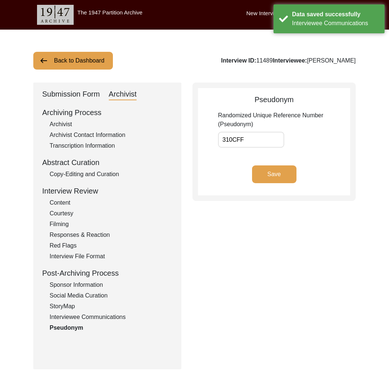
click at [117, 320] on div "Interviewee Communications" at bounding box center [111, 317] width 123 height 9
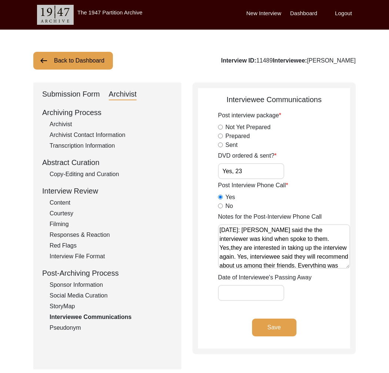
click at [87, 61] on button "Back to Dashboard" at bounding box center [73, 61] width 80 height 18
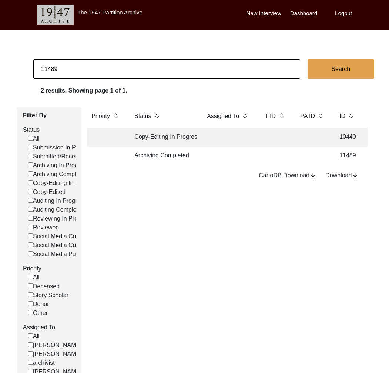
click at [50, 71] on input "11489" at bounding box center [166, 69] width 267 height 20
drag, startPoint x: 49, startPoint y: 71, endPoint x: 64, endPoint y: 71, distance: 14.8
click at [80, 74] on input "11489" at bounding box center [166, 69] width 267 height 20
drag, startPoint x: 48, startPoint y: 70, endPoint x: 85, endPoint y: 73, distance: 37.5
click at [85, 73] on input "11489" at bounding box center [166, 69] width 267 height 20
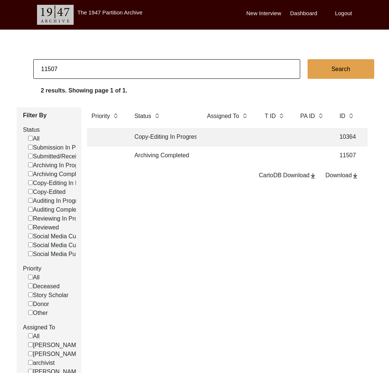
click at [175, 157] on td "Archiving Completed" at bounding box center [163, 156] width 67 height 19
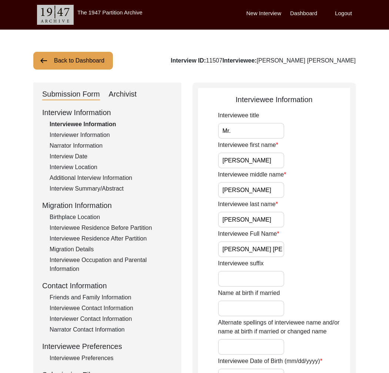
click at [123, 97] on div "Archivist" at bounding box center [123, 94] width 28 height 12
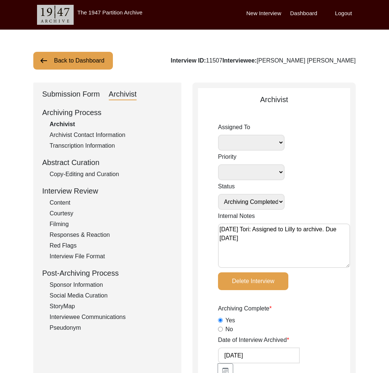
click at [105, 318] on div "Interviewee Communications" at bounding box center [111, 317] width 123 height 9
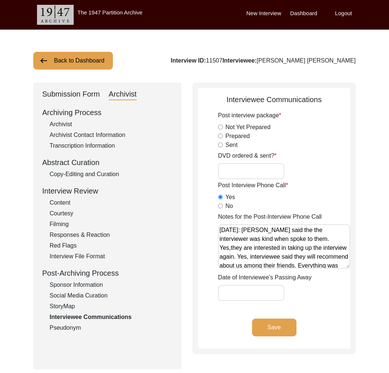
click at [244, 173] on input "DVD ordered & sent?" at bounding box center [251, 171] width 66 height 16
click at [270, 330] on button "Save" at bounding box center [274, 328] width 44 height 18
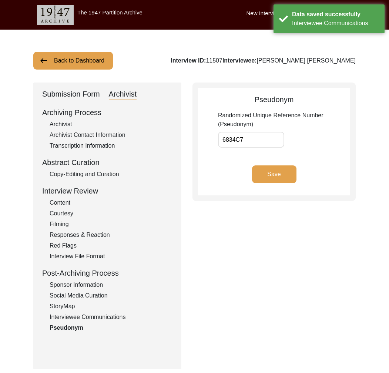
click at [109, 318] on div "Interviewee Communications" at bounding box center [111, 317] width 123 height 9
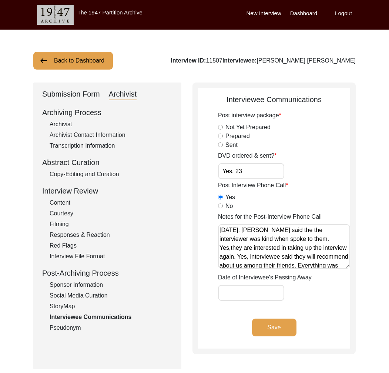
drag, startPoint x: 92, startPoint y: 54, endPoint x: 97, endPoint y: 57, distance: 5.3
click at [93, 55] on button "Back to Dashboard" at bounding box center [73, 61] width 80 height 18
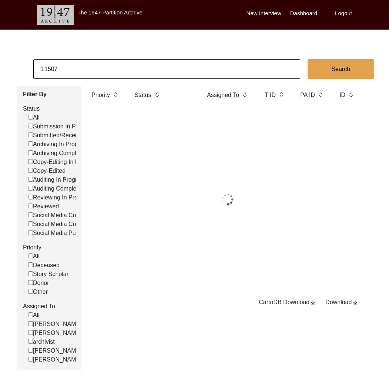
click at [99, 68] on input "11507" at bounding box center [166, 69] width 267 height 20
click at [100, 68] on input "11507" at bounding box center [166, 69] width 267 height 20
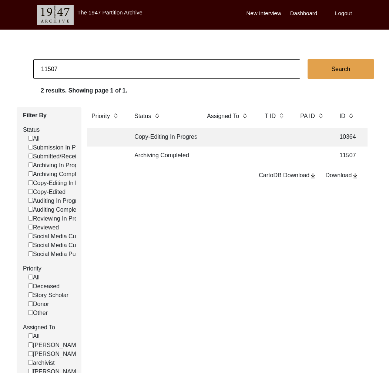
click at [100, 68] on input "11507" at bounding box center [166, 69] width 267 height 20
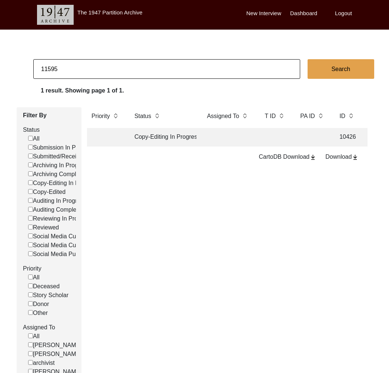
click at [167, 137] on td "Copy-Editing In Progress" at bounding box center [163, 137] width 67 height 19
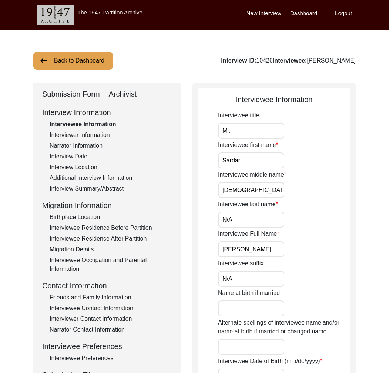
click at [127, 96] on div "Archivist" at bounding box center [123, 94] width 28 height 12
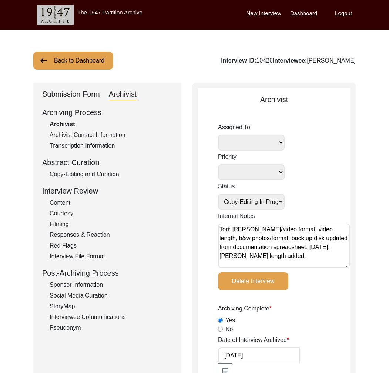
click at [76, 60] on button "Back to Dashboard" at bounding box center [73, 61] width 80 height 18
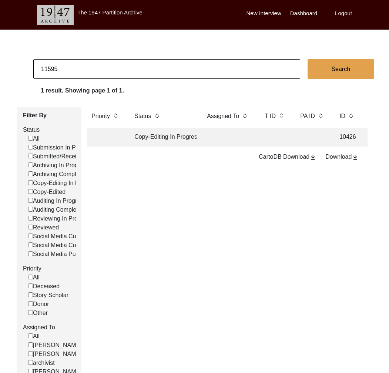
click at [92, 66] on input "11595" at bounding box center [166, 69] width 267 height 20
click at [88, 69] on input "11595" at bounding box center [166, 69] width 267 height 20
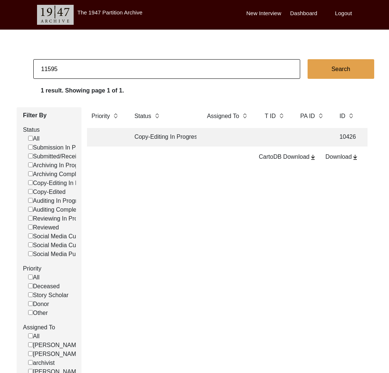
click at [253, 137] on td at bounding box center [229, 137] width 52 height 19
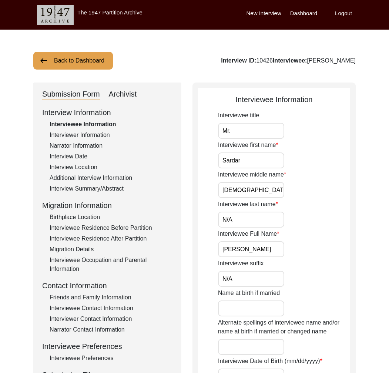
drag, startPoint x: 304, startPoint y: 61, endPoint x: 361, endPoint y: 66, distance: 56.8
copy div "Sardar Muhammad"
click at [125, 96] on div "Archivist" at bounding box center [123, 94] width 28 height 12
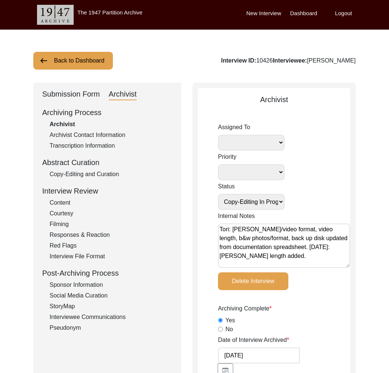
click at [76, 62] on button "Back to Dashboard" at bounding box center [73, 61] width 80 height 18
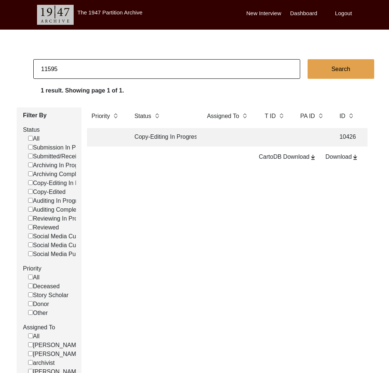
click at [72, 73] on input "11595" at bounding box center [166, 69] width 267 height 20
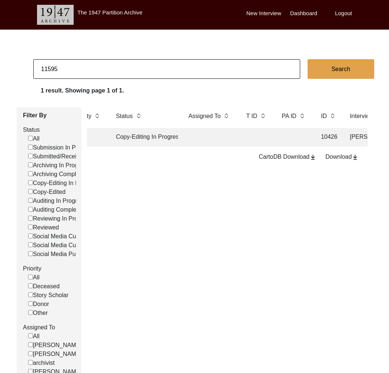
scroll to position [0, 20]
drag, startPoint x: 48, startPoint y: 70, endPoint x: 61, endPoint y: 84, distance: 18.9
click at [49, 70] on input "11595" at bounding box center [166, 69] width 267 height 20
click at [51, 68] on input "11595" at bounding box center [166, 69] width 267 height 20
click at [139, 133] on td "Archiving Completed" at bounding box center [143, 137] width 67 height 19
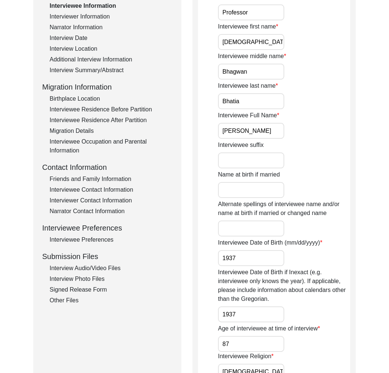
scroll to position [150, 0]
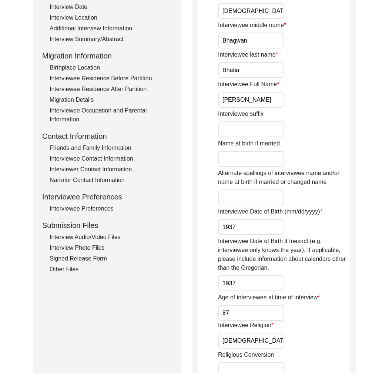
click at [71, 261] on div "Signed Release Form" at bounding box center [111, 258] width 123 height 9
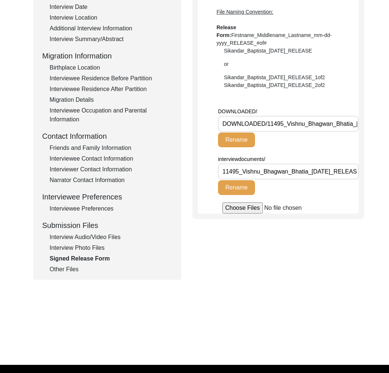
click at [71, 267] on div "Other Files" at bounding box center [111, 269] width 123 height 9
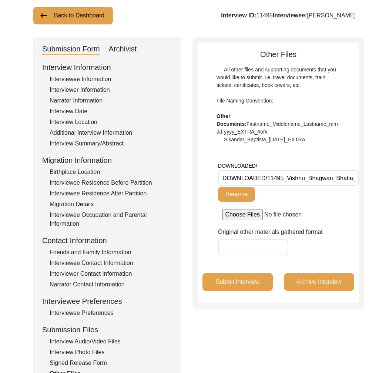
scroll to position [0, 0]
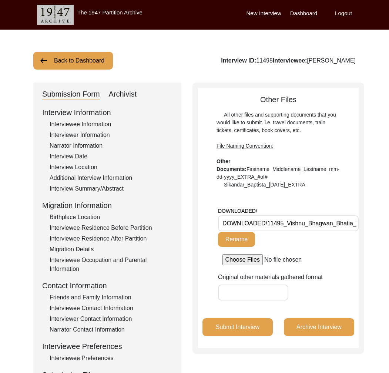
click at [354, 61] on div "Interview ID: 11495 Interviewee: Vishnu Bhagwan Bhatia" at bounding box center [288, 60] width 135 height 9
copy div "Bhatia"
click at [87, 62] on button "Back to Dashboard" at bounding box center [73, 61] width 80 height 18
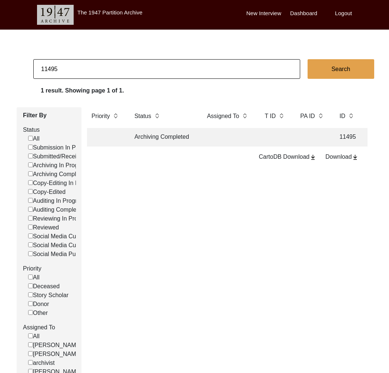
drag, startPoint x: 55, startPoint y: 68, endPoint x: 63, endPoint y: 70, distance: 7.9
click at [63, 70] on input "11495" at bounding box center [166, 69] width 267 height 20
click at [170, 136] on td "Archiving Completed" at bounding box center [163, 137] width 67 height 19
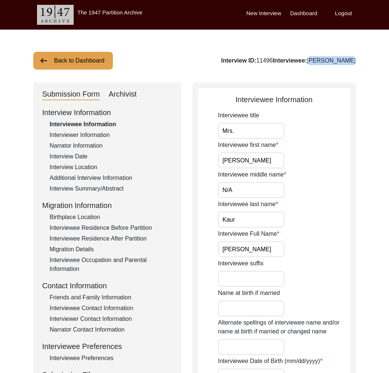
drag, startPoint x: 325, startPoint y: 60, endPoint x: 374, endPoint y: 67, distance: 49.7
copy div "Harbir Kaur"
click at [83, 68] on button "Back to Dashboard" at bounding box center [73, 61] width 80 height 18
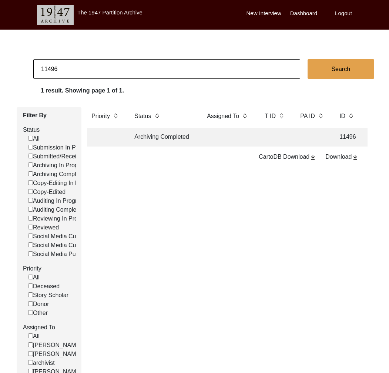
drag, startPoint x: 54, startPoint y: 71, endPoint x: 65, endPoint y: 72, distance: 11.1
click at [65, 72] on input "11496" at bounding box center [166, 69] width 267 height 20
click at [164, 134] on td "Archiving Completed" at bounding box center [163, 137] width 67 height 19
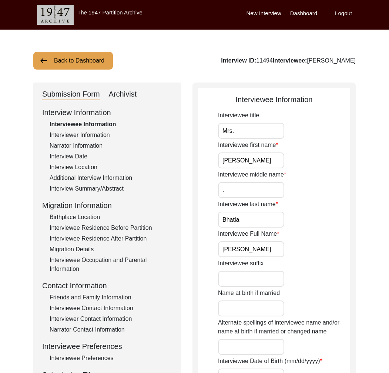
click at [73, 60] on button "Back to Dashboard" at bounding box center [73, 61] width 80 height 18
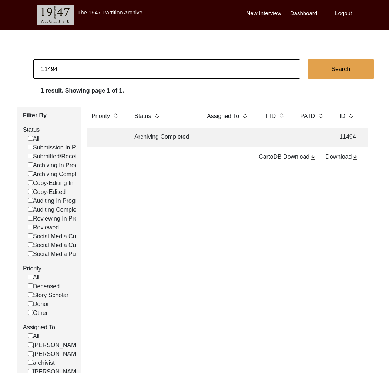
drag, startPoint x: 53, startPoint y: 68, endPoint x: 74, endPoint y: 69, distance: 21.1
click at [74, 69] on input "11494" at bounding box center [166, 69] width 267 height 20
drag, startPoint x: 51, startPoint y: 70, endPoint x: 113, endPoint y: 71, distance: 61.5
click at [112, 71] on input "11494" at bounding box center [166, 69] width 267 height 20
click at [153, 140] on td "Archiving Completed" at bounding box center [163, 137] width 67 height 19
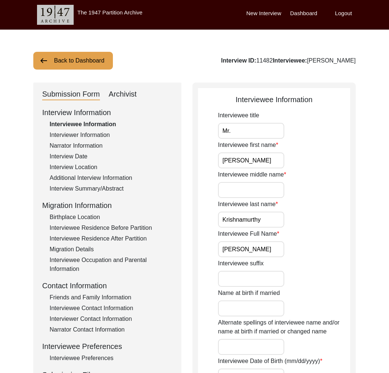
click at [66, 67] on button "Back to Dashboard" at bounding box center [73, 61] width 80 height 18
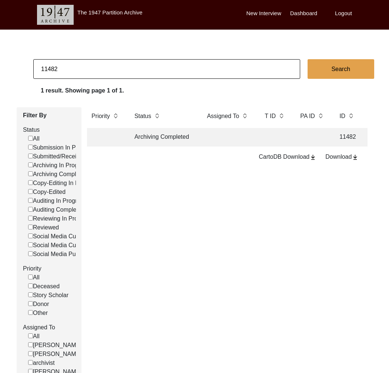
drag, startPoint x: 49, startPoint y: 68, endPoint x: 98, endPoint y: 70, distance: 49.3
click at [98, 70] on input "11482" at bounding box center [166, 69] width 267 height 20
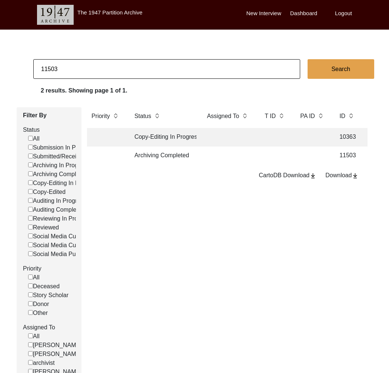
click at [149, 157] on td "Archiving Completed" at bounding box center [163, 156] width 67 height 19
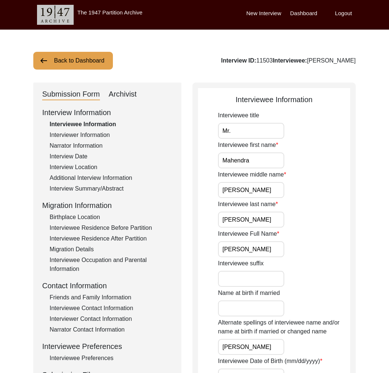
click at [79, 66] on button "Back to Dashboard" at bounding box center [73, 61] width 80 height 18
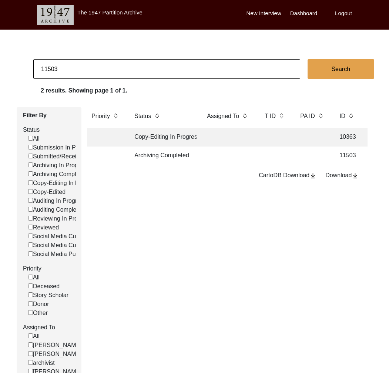
drag, startPoint x: 48, startPoint y: 70, endPoint x: 96, endPoint y: 77, distance: 48.3
click at [96, 77] on input "11503" at bounding box center [166, 69] width 267 height 20
click at [181, 153] on td "Archiving Completed" at bounding box center [163, 156] width 67 height 19
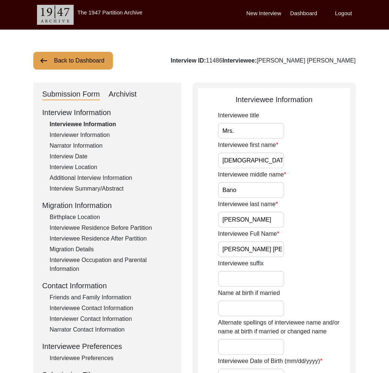
click at [74, 60] on button "Back to Dashboard" at bounding box center [73, 61] width 80 height 18
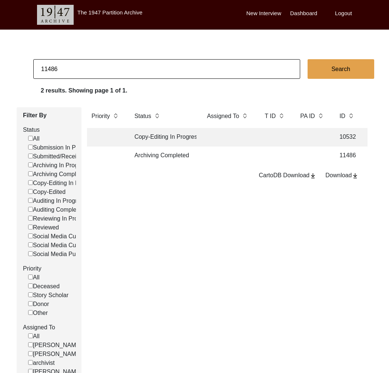
drag, startPoint x: 55, startPoint y: 68, endPoint x: 93, endPoint y: 70, distance: 38.1
click at [93, 70] on input "11486" at bounding box center [166, 69] width 267 height 20
click at [161, 164] on td "Archiving Completed" at bounding box center [163, 156] width 67 height 19
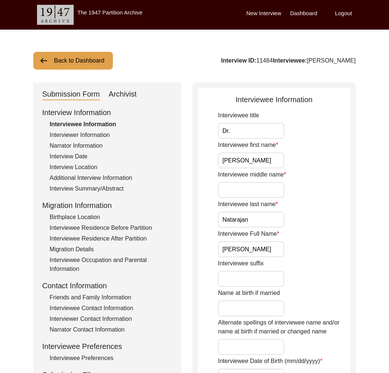
click at [79, 59] on button "Back to Dashboard" at bounding box center [73, 61] width 80 height 18
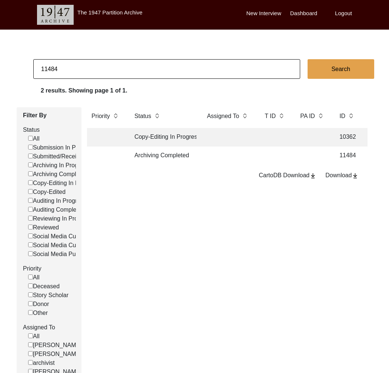
drag, startPoint x: 55, startPoint y: 71, endPoint x: 78, endPoint y: 74, distance: 23.6
click at [78, 74] on input "11484" at bounding box center [166, 69] width 267 height 20
click at [165, 157] on td "Archiving Completed" at bounding box center [163, 156] width 67 height 19
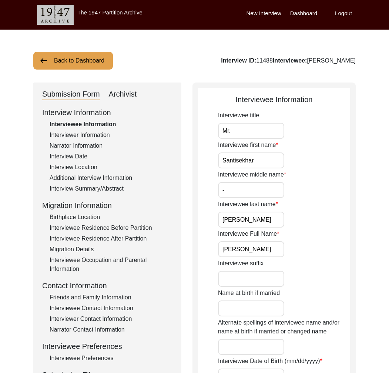
click at [331, 64] on div "Interview ID: 11488 Interviewee: Santisekhar Bhattacharya" at bounding box center [288, 60] width 135 height 9
copy div "Bhattacharya"
click at [96, 59] on button "Back to Dashboard" at bounding box center [73, 61] width 80 height 18
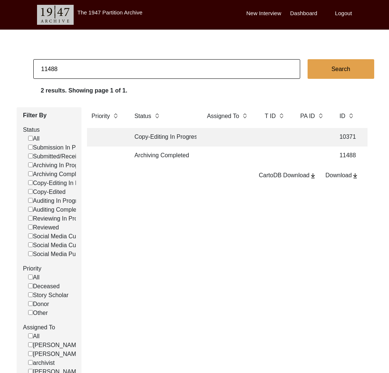
drag, startPoint x: 51, startPoint y: 71, endPoint x: 63, endPoint y: 71, distance: 11.9
click at [87, 71] on input "11488" at bounding box center [166, 69] width 267 height 20
drag, startPoint x: 48, startPoint y: 71, endPoint x: 136, endPoint y: 81, distance: 88.7
click at [136, 81] on app-records-search "11488 Search 2 results. Showing page 1 of 1. Filter By Status All Submission In…" at bounding box center [194, 225] width 389 height 332
drag, startPoint x: 87, startPoint y: 74, endPoint x: 83, endPoint y: 74, distance: 4.1
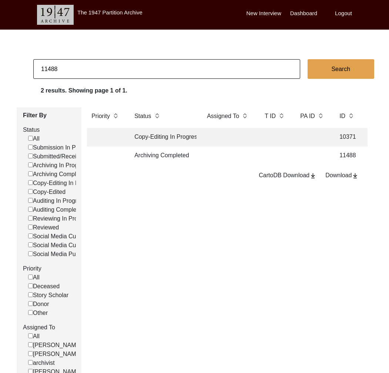
click at [83, 74] on input "11488" at bounding box center [166, 69] width 267 height 20
drag, startPoint x: 47, startPoint y: 70, endPoint x: 81, endPoint y: 71, distance: 33.7
click at [81, 71] on input "11488" at bounding box center [166, 69] width 267 height 20
click at [156, 158] on td "Archiving Completed" at bounding box center [163, 156] width 67 height 19
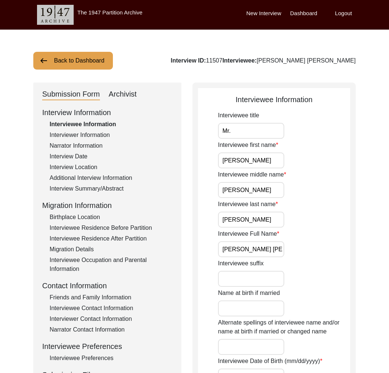
click at [340, 61] on div "Interview ID: 11507 Interviewee: Mohmmed Abdul Sabeer" at bounding box center [263, 60] width 185 height 9
copy div "Sabeer"
drag, startPoint x: 61, startPoint y: 54, endPoint x: 56, endPoint y: 58, distance: 5.8
click at [60, 54] on button "Back to Dashboard" at bounding box center [73, 61] width 80 height 18
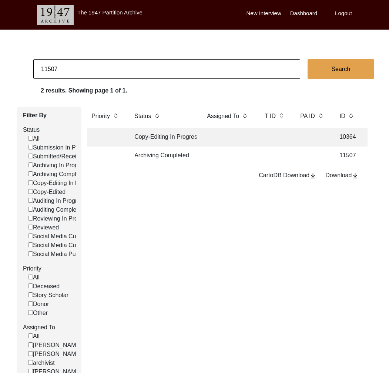
drag, startPoint x: 44, startPoint y: 71, endPoint x: 57, endPoint y: 73, distance: 12.4
click at [98, 70] on input "11507" at bounding box center [166, 69] width 267 height 20
drag, startPoint x: 47, startPoint y: 74, endPoint x: 50, endPoint y: 71, distance: 4.5
click at [47, 73] on input "11507" at bounding box center [166, 69] width 267 height 20
drag, startPoint x: 47, startPoint y: 69, endPoint x: 86, endPoint y: 70, distance: 38.5
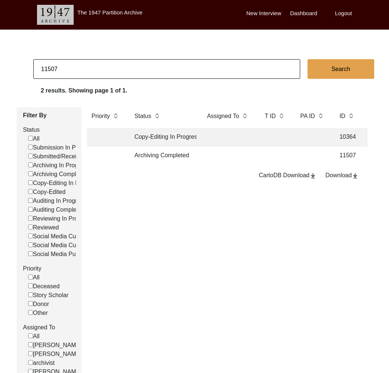
click at [86, 70] on input "11507" at bounding box center [166, 69] width 267 height 20
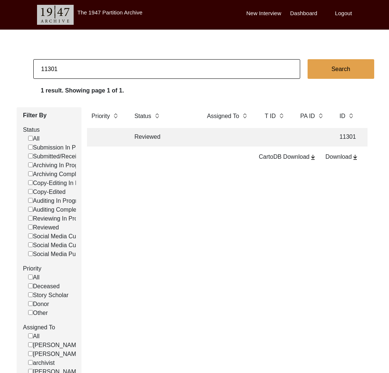
click at [180, 143] on td "Reviewed" at bounding box center [163, 137] width 67 height 19
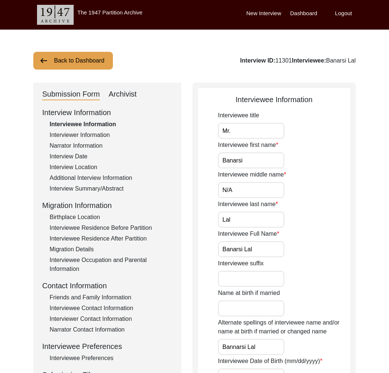
click at [332, 60] on div "Interview ID: 11301 Interviewee: Banarsi Lal" at bounding box center [298, 60] width 116 height 9
copy div "Banarsi"
click at [124, 95] on div "Archivist" at bounding box center [123, 94] width 28 height 12
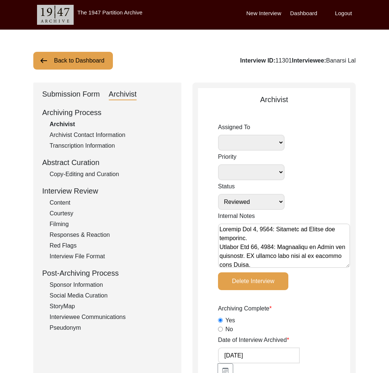
click at [95, 63] on button "Back to Dashboard" at bounding box center [73, 61] width 80 height 18
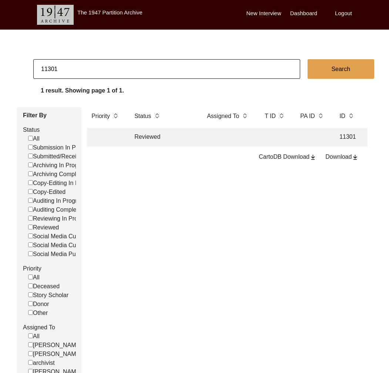
drag, startPoint x: 47, startPoint y: 70, endPoint x: 98, endPoint y: 71, distance: 51.1
click at [98, 71] on input "11301" at bounding box center [166, 69] width 267 height 20
click at [157, 143] on td "Reviewed" at bounding box center [163, 137] width 67 height 19
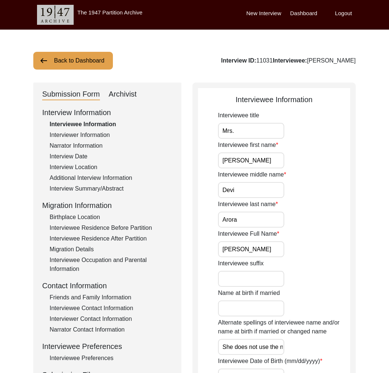
drag, startPoint x: 309, startPoint y: 60, endPoint x: 390, endPoint y: 61, distance: 81.1
copy div "Sheela Devi Arora"
click at [47, 64] on img at bounding box center [43, 60] width 9 height 9
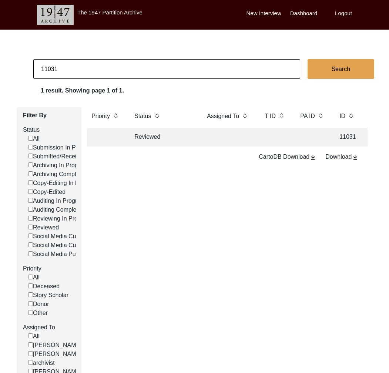
drag, startPoint x: 48, startPoint y: 69, endPoint x: 87, endPoint y: 72, distance: 38.6
click at [87, 72] on input "11031" at bounding box center [166, 69] width 267 height 20
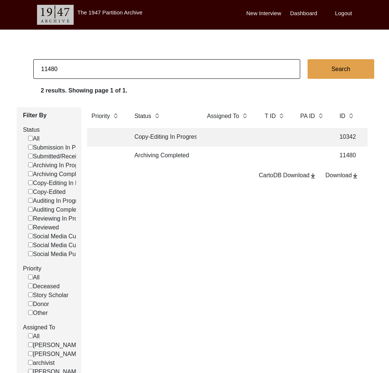
click at [211, 153] on td at bounding box center [229, 156] width 52 height 19
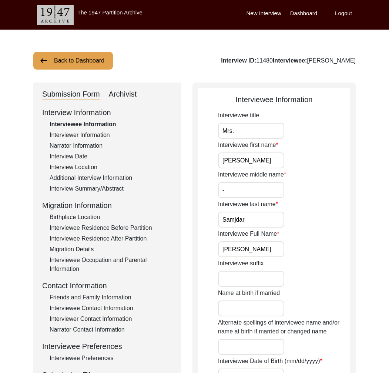
click at [340, 61] on div "Interview ID: 11480 Interviewee: Sefali Samajdar" at bounding box center [288, 60] width 135 height 9
copy div "Samajdar"
click at [72, 61] on button "Back to Dashboard" at bounding box center [73, 61] width 80 height 18
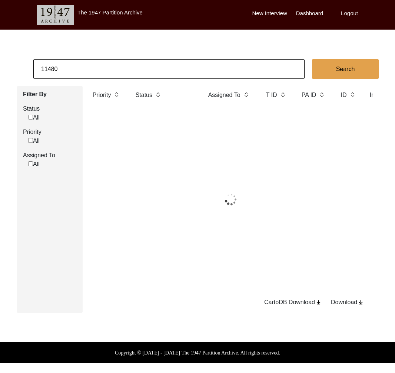
click at [80, 66] on input "11480" at bounding box center [168, 69] width 271 height 20
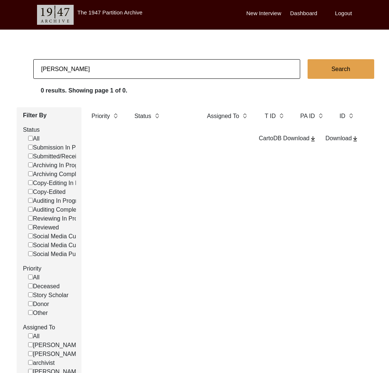
click at [48, 71] on input "Sandhya Mukhopadhyay" at bounding box center [166, 69] width 267 height 20
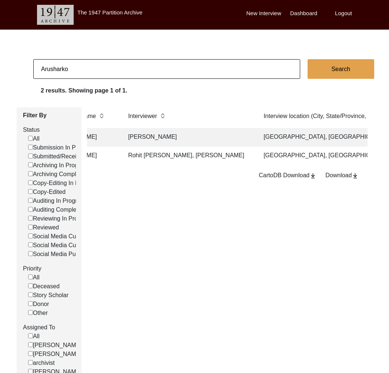
scroll to position [0, 322]
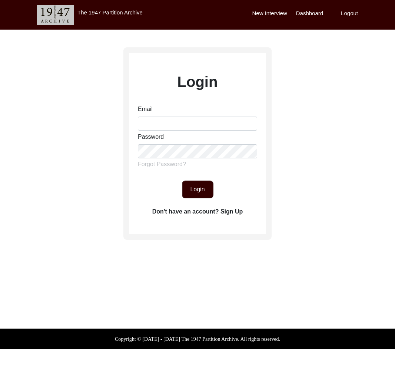
click at [289, 43] on div "Login Email Password Forgot Password? Login Don't have an account? Sign Up" at bounding box center [197, 165] width 395 height 270
click at [190, 124] on input "Email" at bounding box center [197, 124] width 119 height 14
type input "tborg@berkeley.edu"
click at [201, 185] on button "Login" at bounding box center [197, 190] width 31 height 18
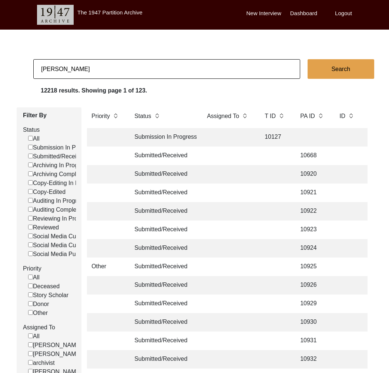
type input "[PERSON_NAME]"
checkbox input "false"
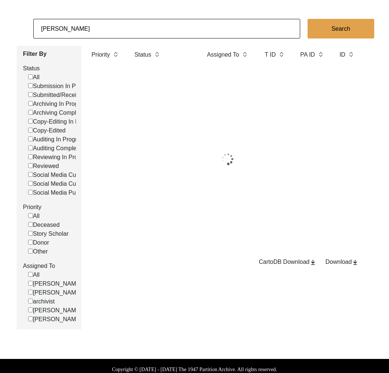
scroll to position [36, 0]
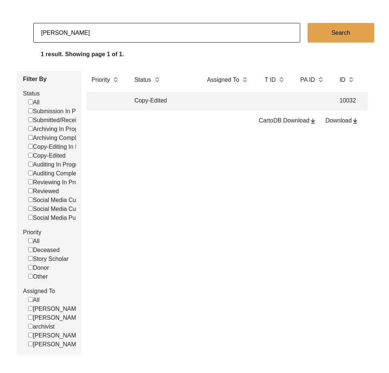
click at [170, 106] on td "Copy-Edited" at bounding box center [163, 101] width 67 height 19
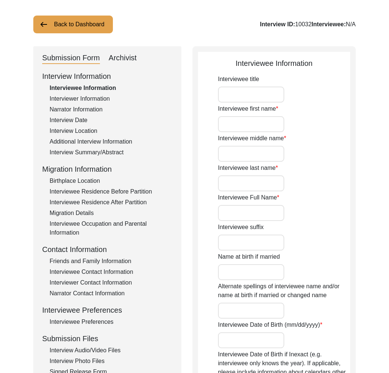
type input "[PERSON_NAME]"
type input "Bano"
type input "[PERSON_NAME]"
type input "[DATE]"
type input "86"
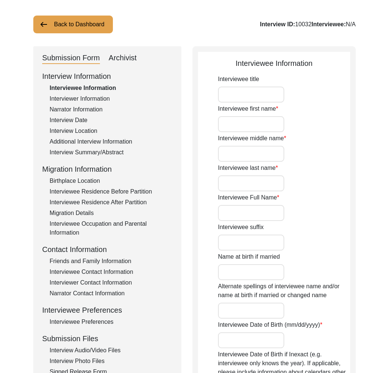
type input "[DEMOGRAPHIC_DATA]"
type input "Punjabi, Urdu"
type input "[DEMOGRAPHIC_DATA]"
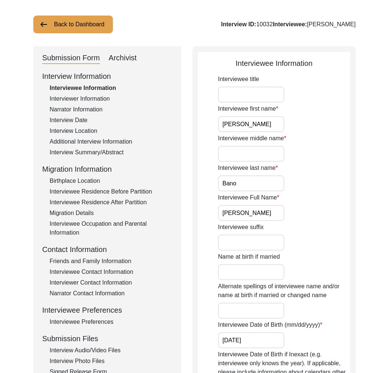
click at [116, 261] on div "Friends and Family Information" at bounding box center [111, 261] width 123 height 9
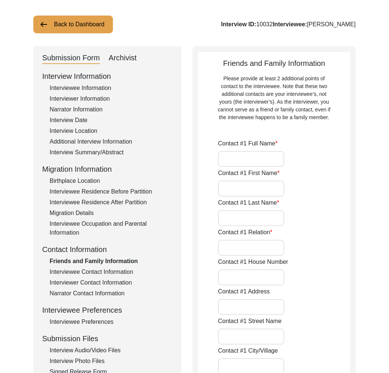
type input "[PERSON_NAME]"
type input "Amna"
type input "[PERSON_NAME]"
type input "Granddaughter"
type input "[GEOGRAPHIC_DATA]"
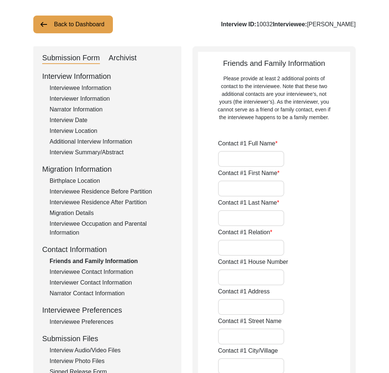
type input "0332 5263774"
type input "Sannan Khattak"
type input "Sannan"
type input "Khattak"
type input "Friend of the family"
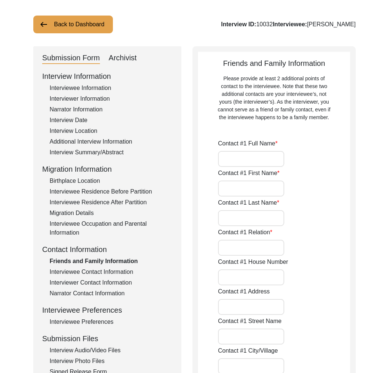
type input "[GEOGRAPHIC_DATA]"
type input "03335242065"
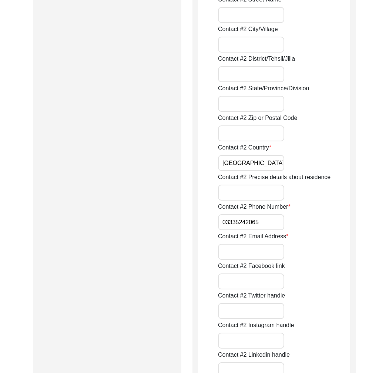
click at [246, 255] on input "Contact #2 Email Address" at bounding box center [251, 252] width 66 height 16
paste input "[EMAIL_ADDRESS][DOMAIN_NAME]"
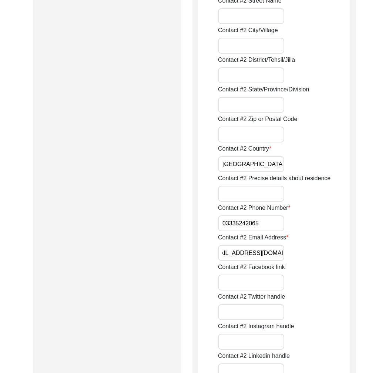
scroll to position [948, 0]
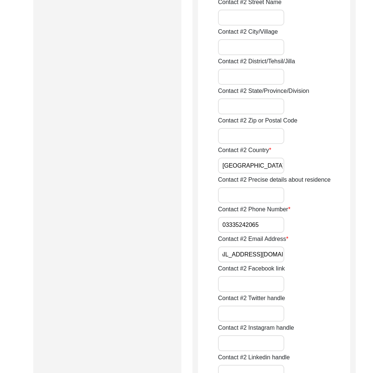
type input "[EMAIL_ADDRESS][DOMAIN_NAME]"
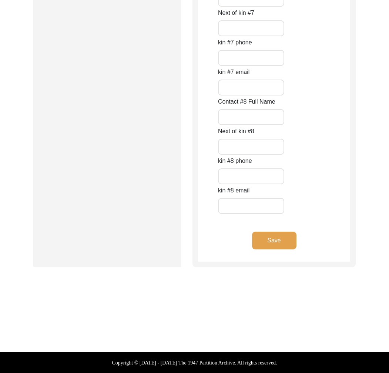
click at [289, 242] on button "Save" at bounding box center [274, 241] width 44 height 18
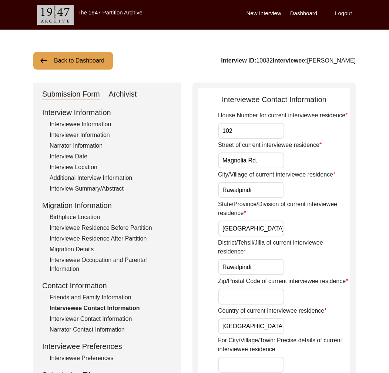
drag, startPoint x: 108, startPoint y: 70, endPoint x: 104, endPoint y: 70, distance: 4.1
click at [85, 65] on button "Back to Dashboard" at bounding box center [73, 61] width 80 height 18
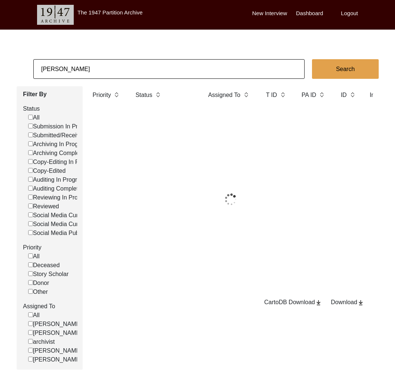
click at [95, 72] on input "[PERSON_NAME]" at bounding box center [168, 69] width 271 height 20
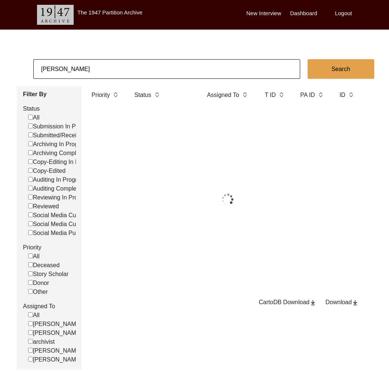
click at [95, 72] on input "[PERSON_NAME]" at bounding box center [166, 69] width 267 height 20
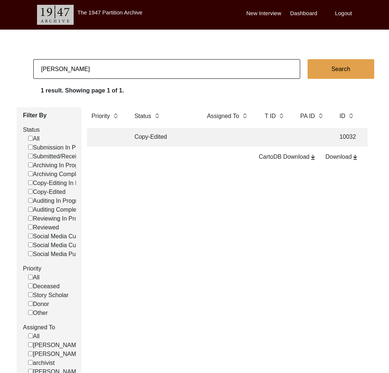
type input "[PERSON_NAME]"
checkbox input "false"
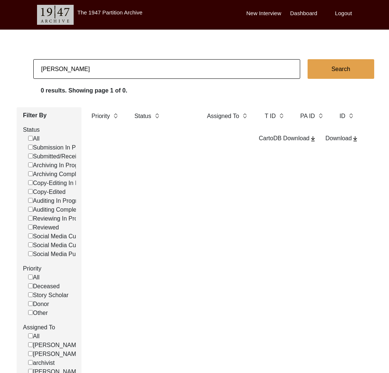
click at [101, 70] on input "[PERSON_NAME]" at bounding box center [166, 69] width 267 height 20
paste input
type input "Sengupta"
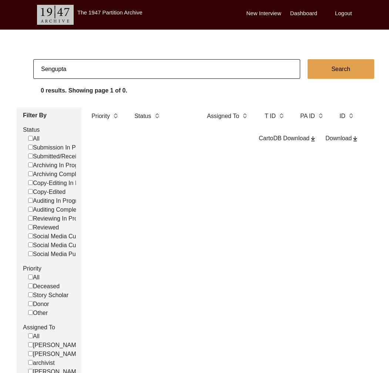
checkbox input "false"
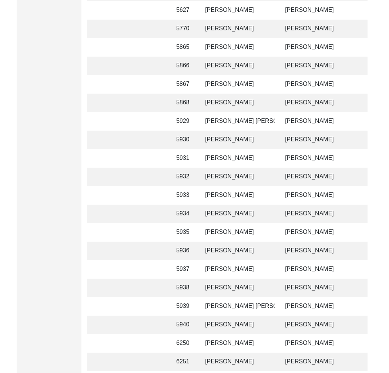
scroll to position [588, 0]
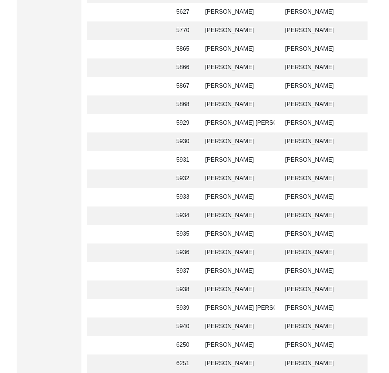
click at [231, 155] on td "[PERSON_NAME]" at bounding box center [238, 160] width 74 height 19
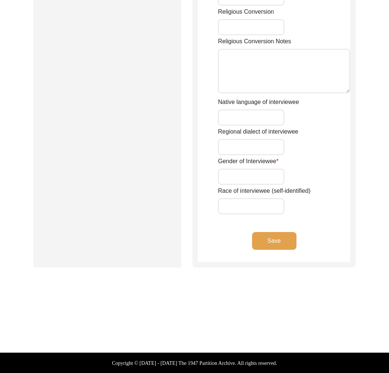
type input "Mr."
type input "[PERSON_NAME]"
type input "Sengupta"
type input "[PERSON_NAME]"
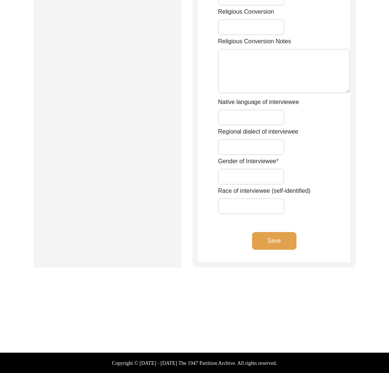
type input "[DATE]"
type input "70"
type input "[DEMOGRAPHIC_DATA]"
type input "no"
type input "Bengali"
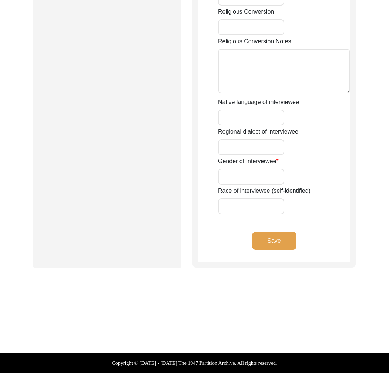
type input "[DEMOGRAPHIC_DATA]"
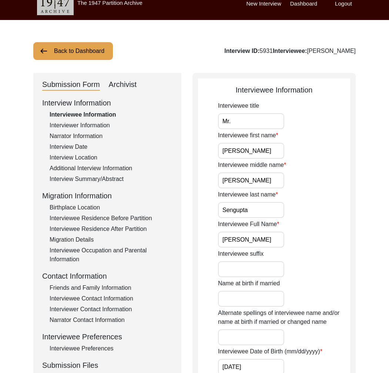
scroll to position [14, 0]
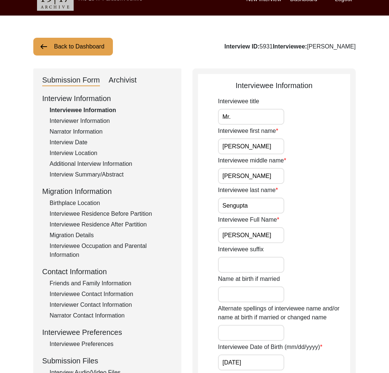
click at [110, 285] on div "Friends and Family Information" at bounding box center [111, 283] width 123 height 9
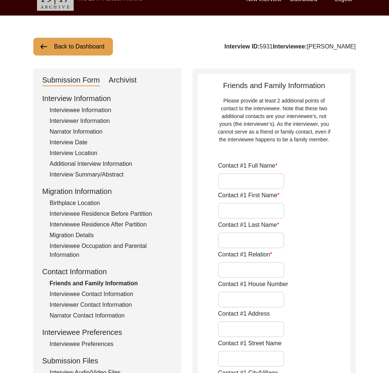
type input "[PERSON_NAME]"
type input "Utsav"
type input "[PERSON_NAME]"
type input "Cousin"
type input "36"
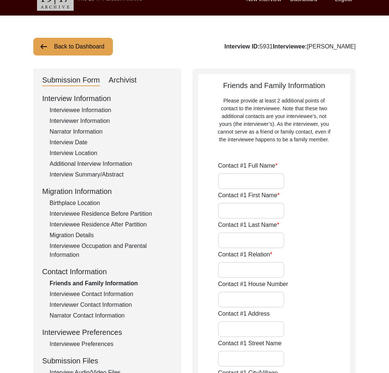
type input "[GEOGRAPHIC_DATA]"
type input "700084"
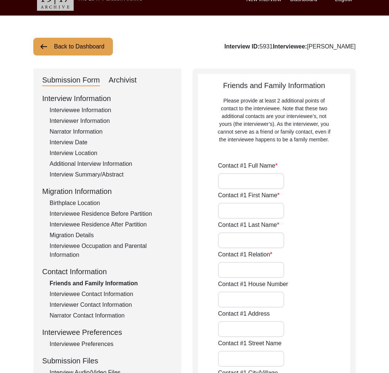
type input "[GEOGRAPHIC_DATA]"
type input "9648527900"
type input "n/a"
type input "[PERSON_NAME]"
type input "Haider"
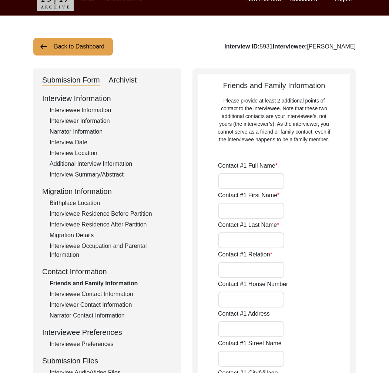
type input "[PERSON_NAME]"
type input "Nephew"
type input "36"
type input "[GEOGRAPHIC_DATA]"
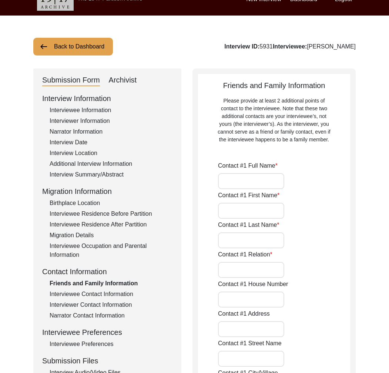
type input "[GEOGRAPHIC_DATA]"
type input "700084"
type input "[GEOGRAPHIC_DATA]"
type input "7698511250"
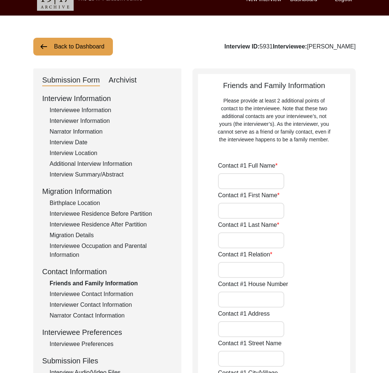
type input "n/a"
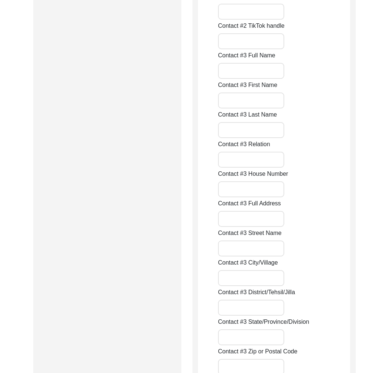
scroll to position [1301, 0]
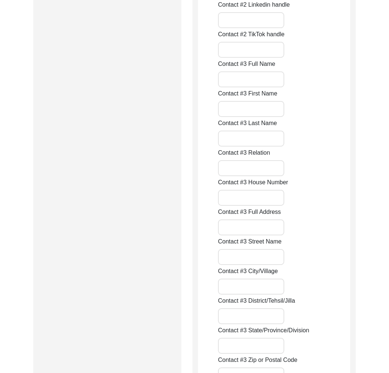
click at [241, 81] on input "Contact #3 Full Name" at bounding box center [251, 79] width 66 height 16
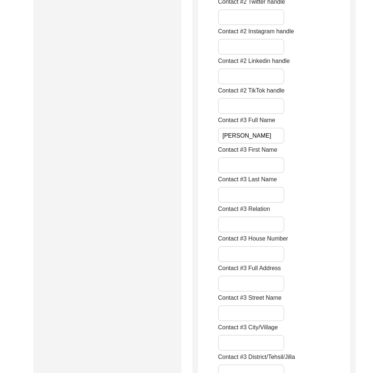
scroll to position [1253, 0]
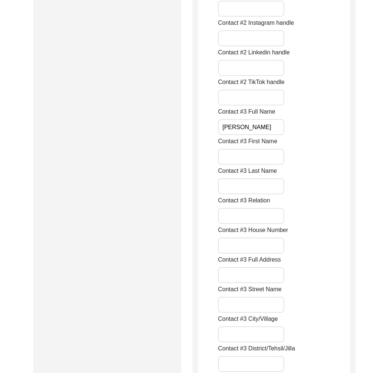
type input "[PERSON_NAME]"
click at [257, 214] on input "Contact #3 Relation" at bounding box center [251, 216] width 66 height 16
type input "Son"
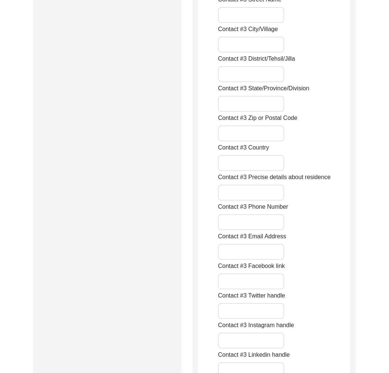
scroll to position [1557, 0]
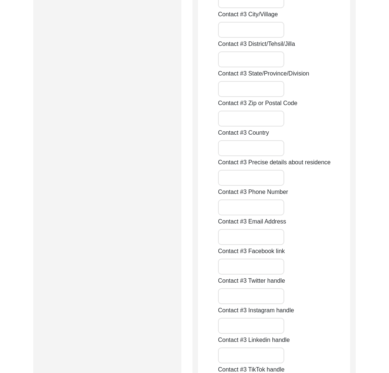
click at [249, 241] on input "Contact #3 Email Address" at bounding box center [251, 237] width 66 height 16
paste input "[PERSON_NAME][EMAIL_ADDRESS][DOMAIN_NAME]"
type input "[PERSON_NAME][EMAIL_ADDRESS][DOMAIN_NAME]"
click at [191, 238] on div "Submission Form Archivist Interview Information Interviewee Information Intervi…" at bounding box center [194, 255] width 322 height 3461
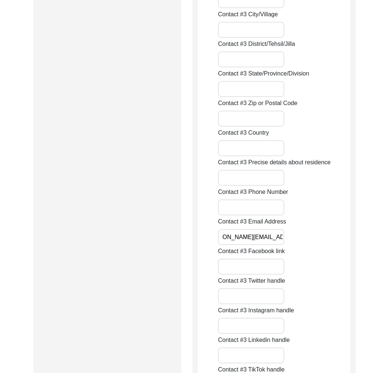
scroll to position [0, 0]
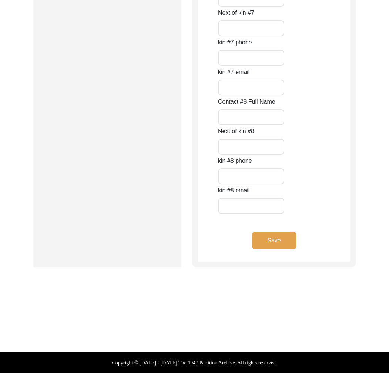
click at [283, 240] on button "Save" at bounding box center [274, 241] width 44 height 18
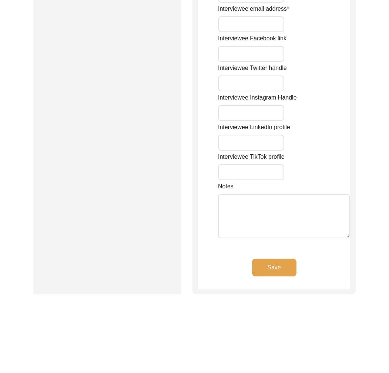
type input "36"
type input "[GEOGRAPHIC_DATA]"
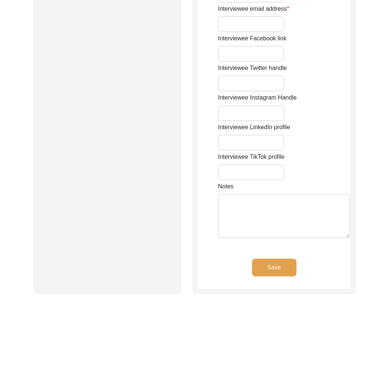
type input "700084"
type input "[GEOGRAPHIC_DATA]"
type input "[GEOGRAPHIC_DATA], [GEOGRAPHIC_DATA], [GEOGRAPHIC_DATA]"
type input "22.5726"
type input "88.3639"
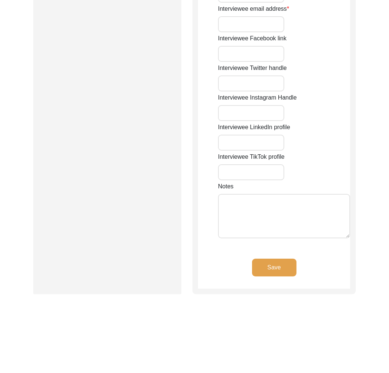
type input "9433258593"
type input "n/a"
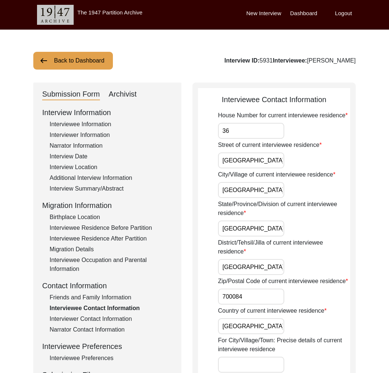
click at [248, 64] on div "Interview ID: 5931 Interviewee: [PERSON_NAME]" at bounding box center [289, 60] width 131 height 9
copy div "5931"
